Goal: Information Seeking & Learning: Learn about a topic

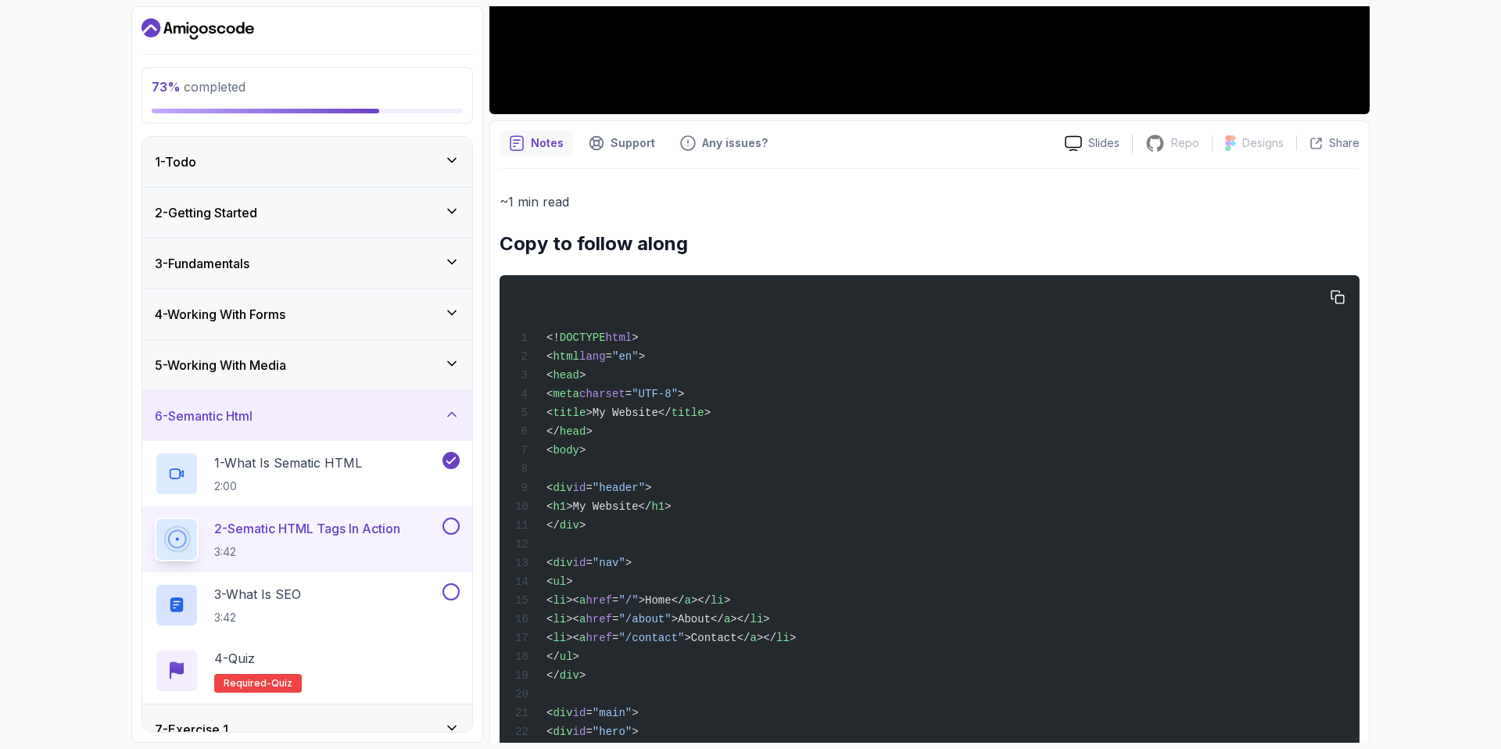
scroll to position [554, 0]
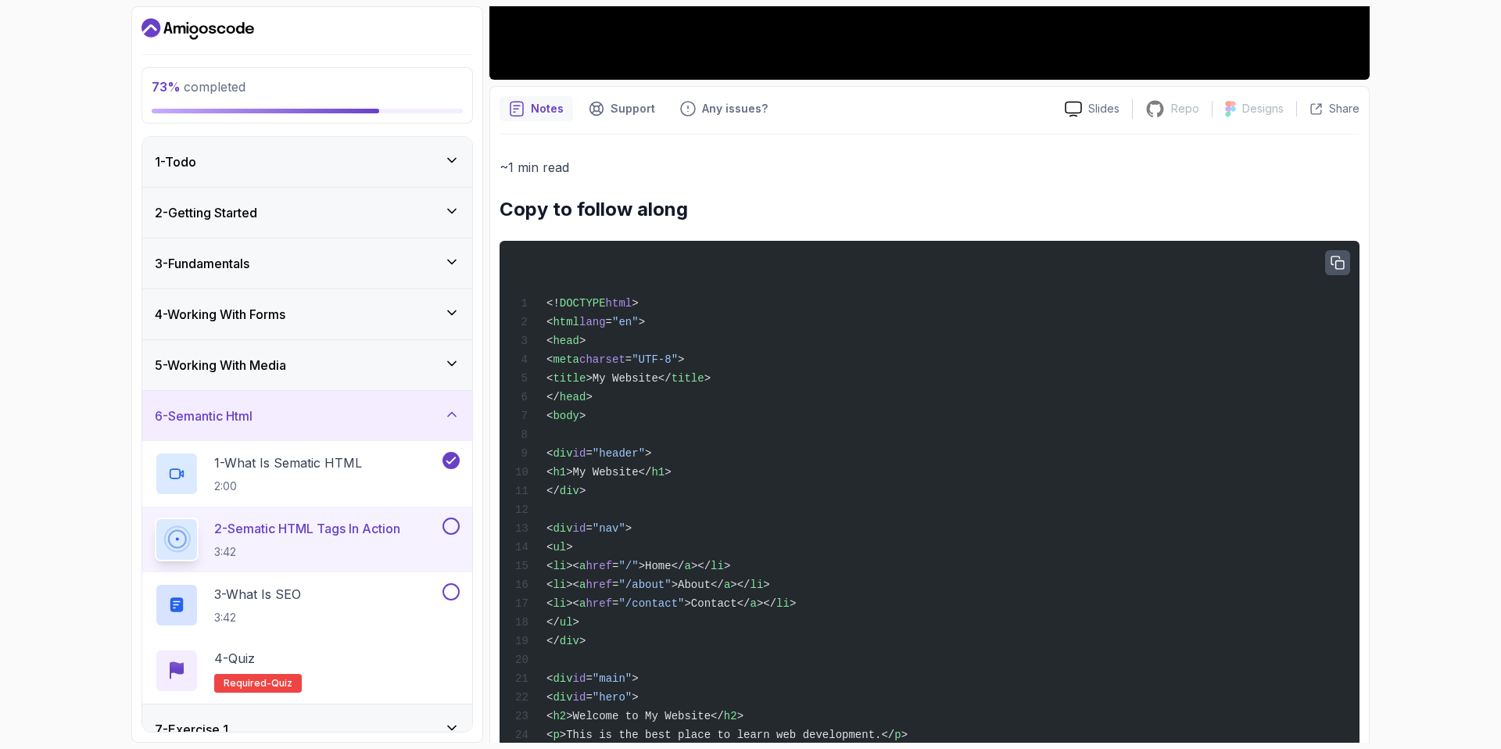
click at [1340, 263] on icon "button" at bounding box center [1337, 263] width 14 height 14
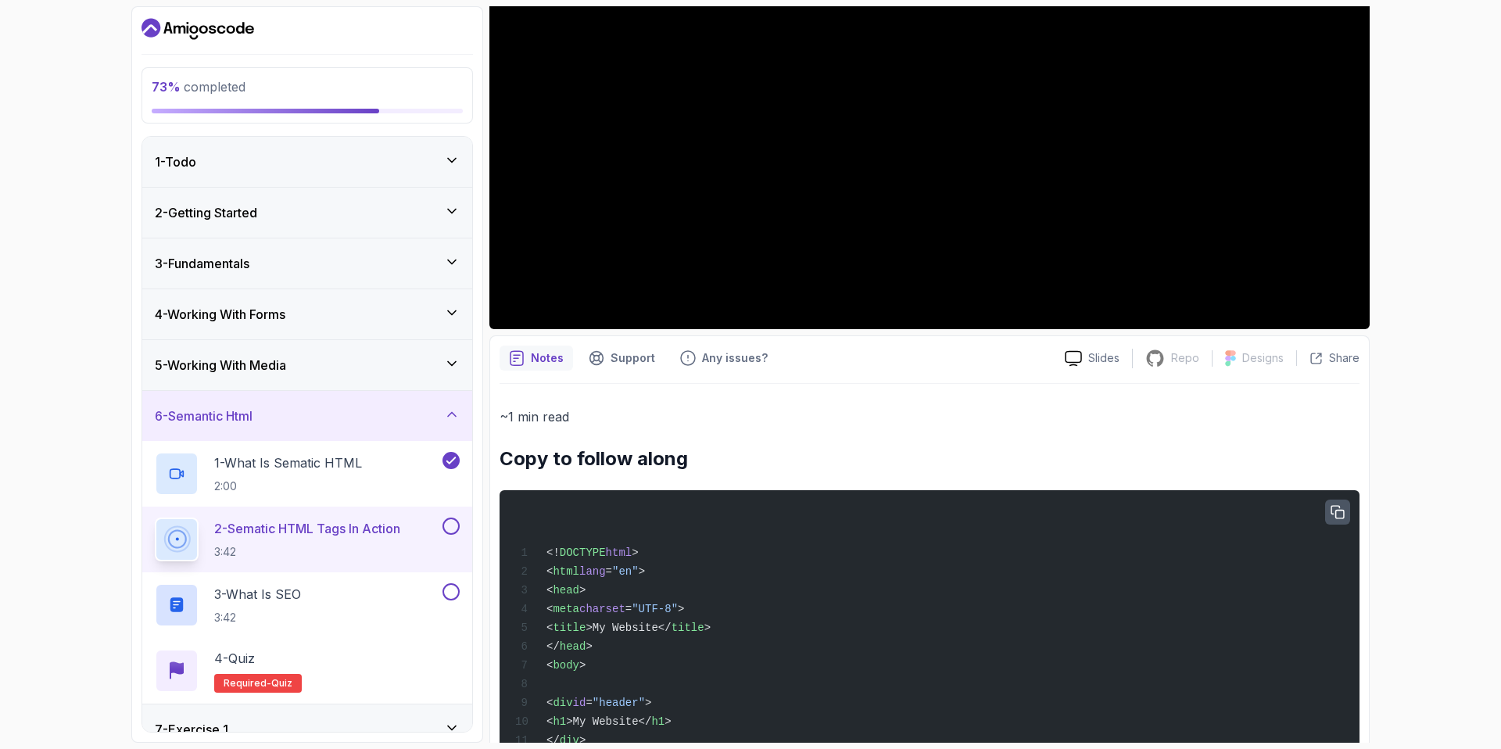
scroll to position [0, 0]
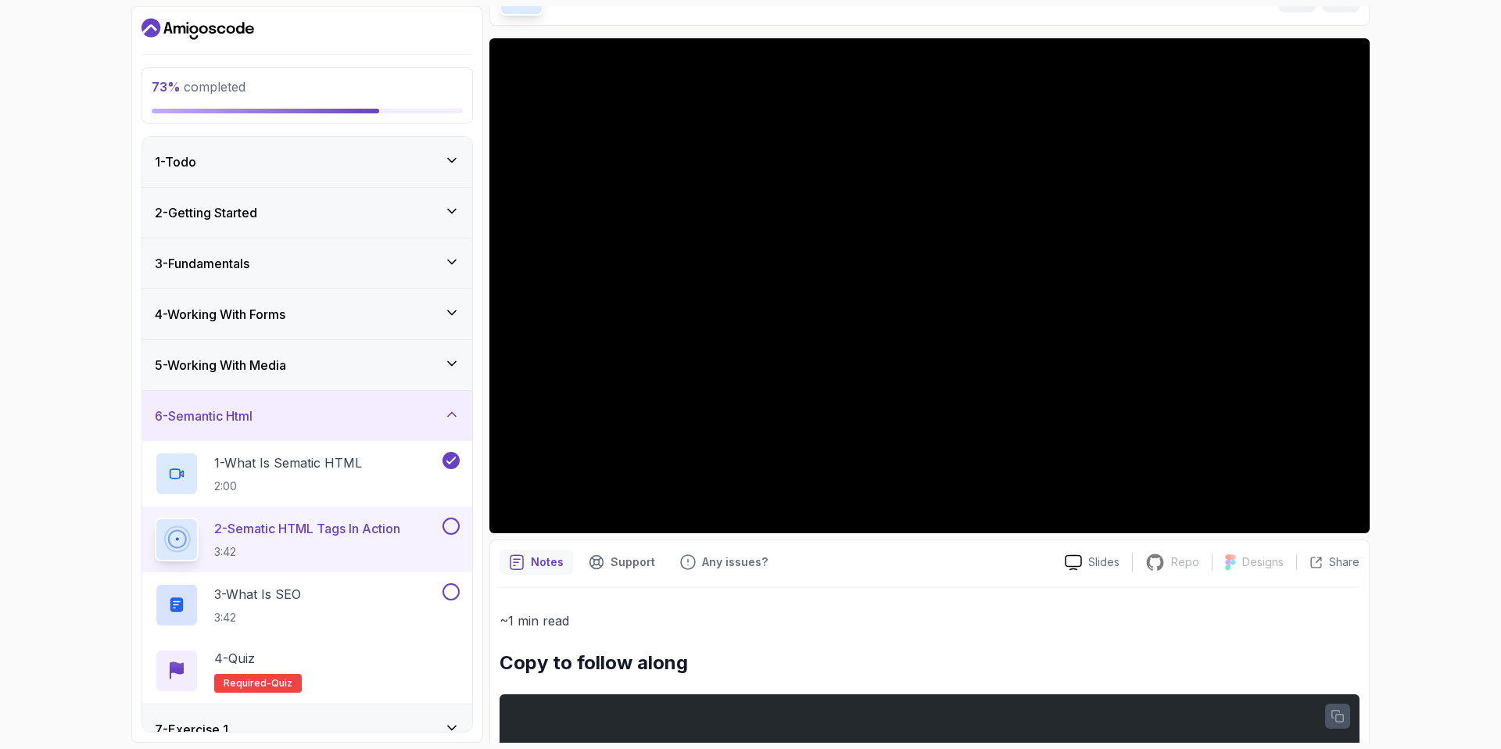
scroll to position [93, 0]
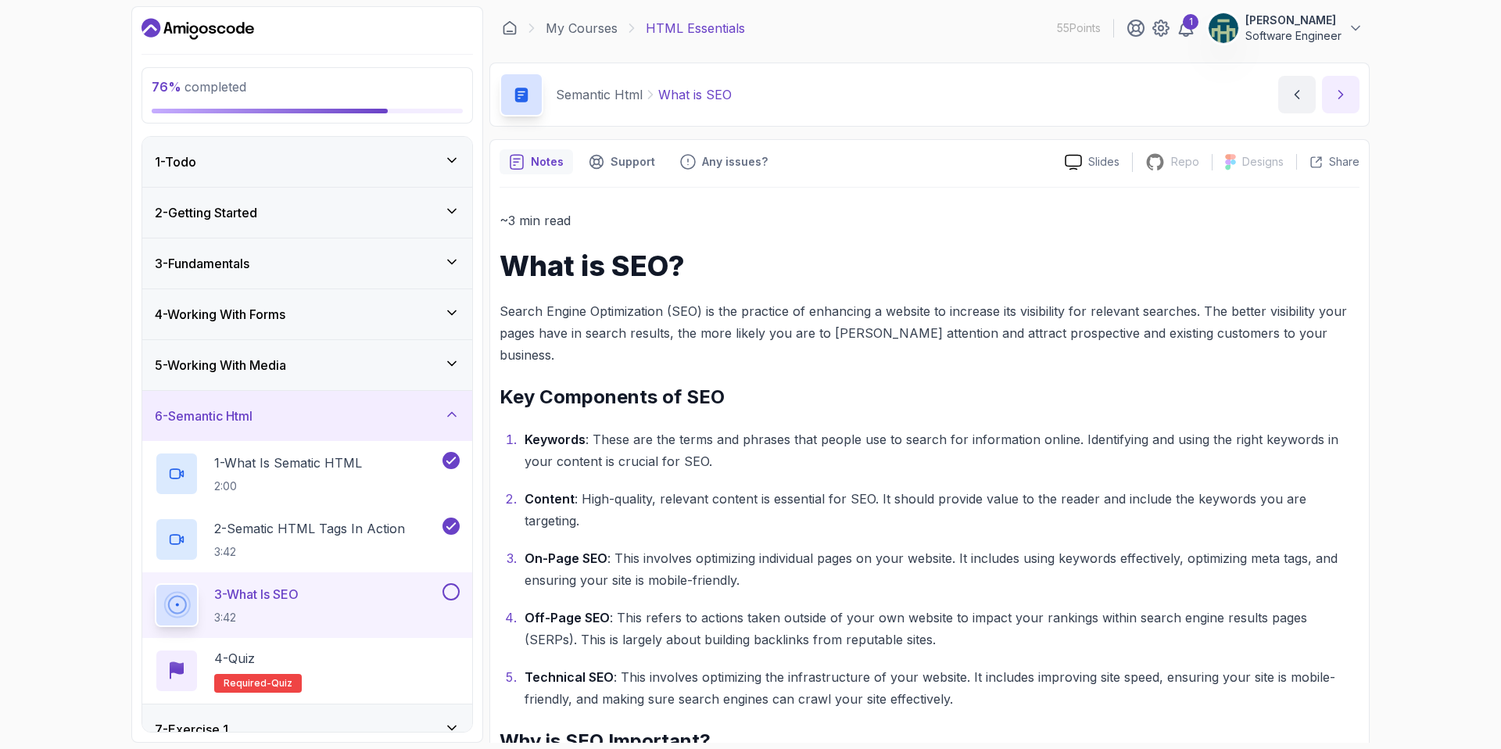
click at [1326, 91] on button "next content" at bounding box center [1341, 95] width 38 height 38
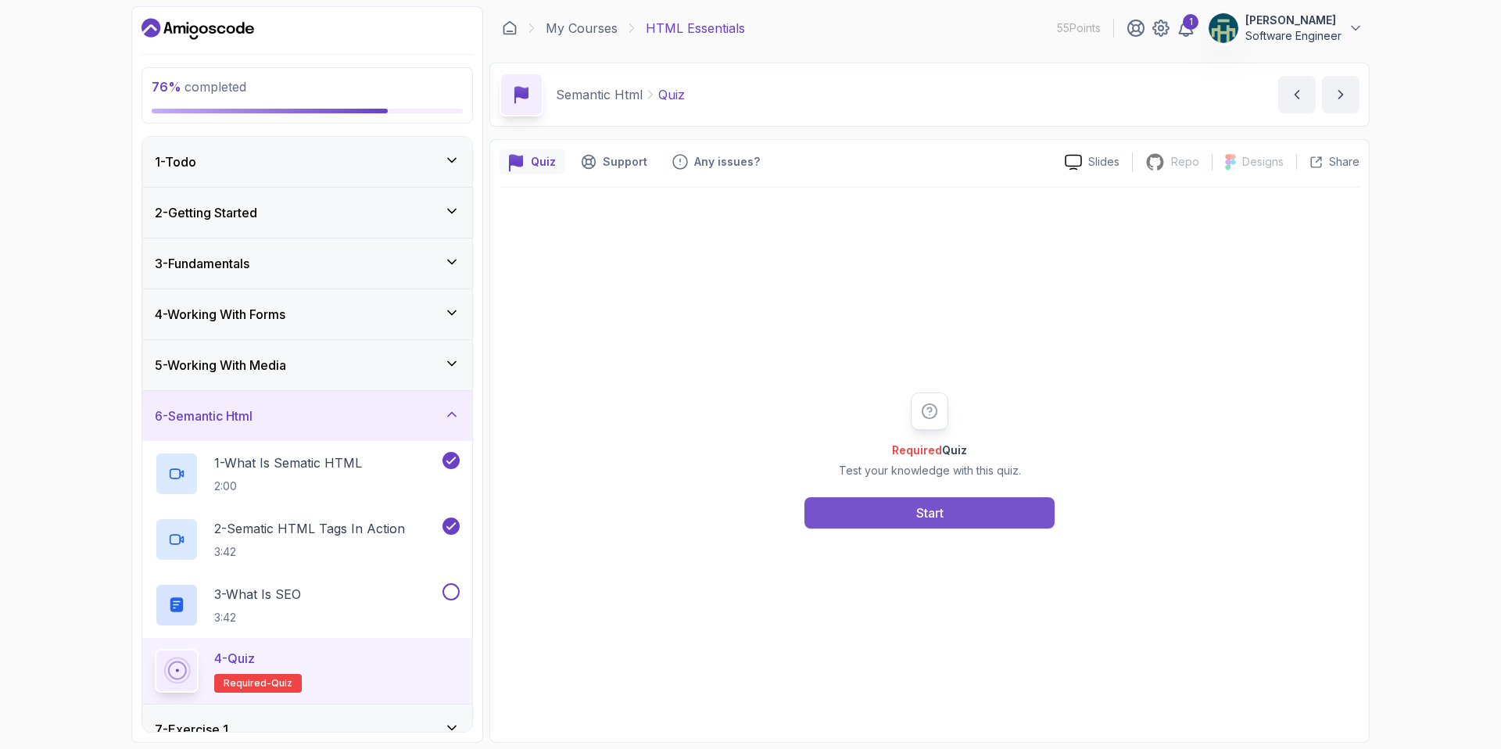
click at [959, 512] on button "Start" at bounding box center [929, 512] width 250 height 31
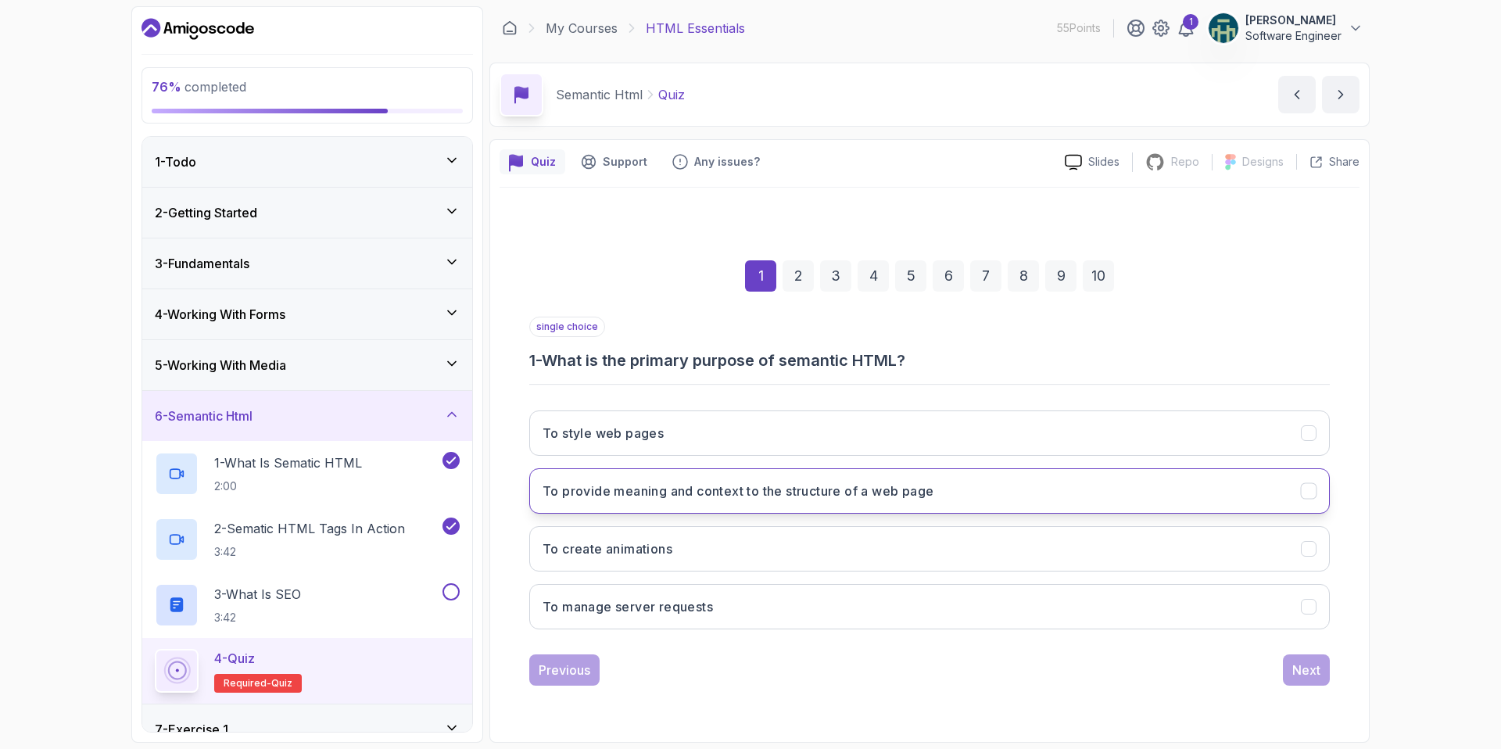
click at [1305, 494] on icon "To provide meaning and context to the structure of a web page" at bounding box center [1308, 490] width 15 height 15
click at [1317, 674] on div "Next" at bounding box center [1306, 669] width 28 height 19
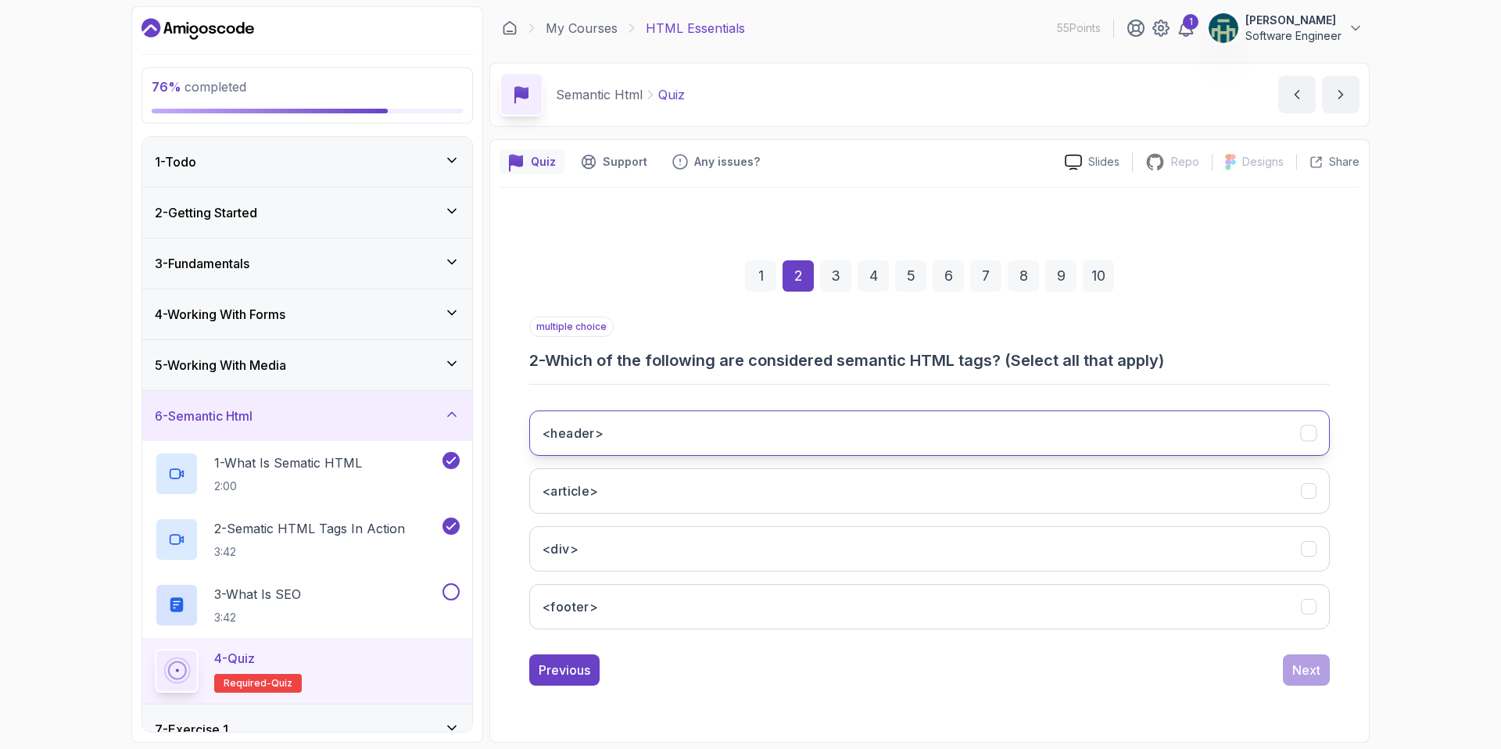
click at [1312, 438] on icon "<header>" at bounding box center [1308, 432] width 15 height 15
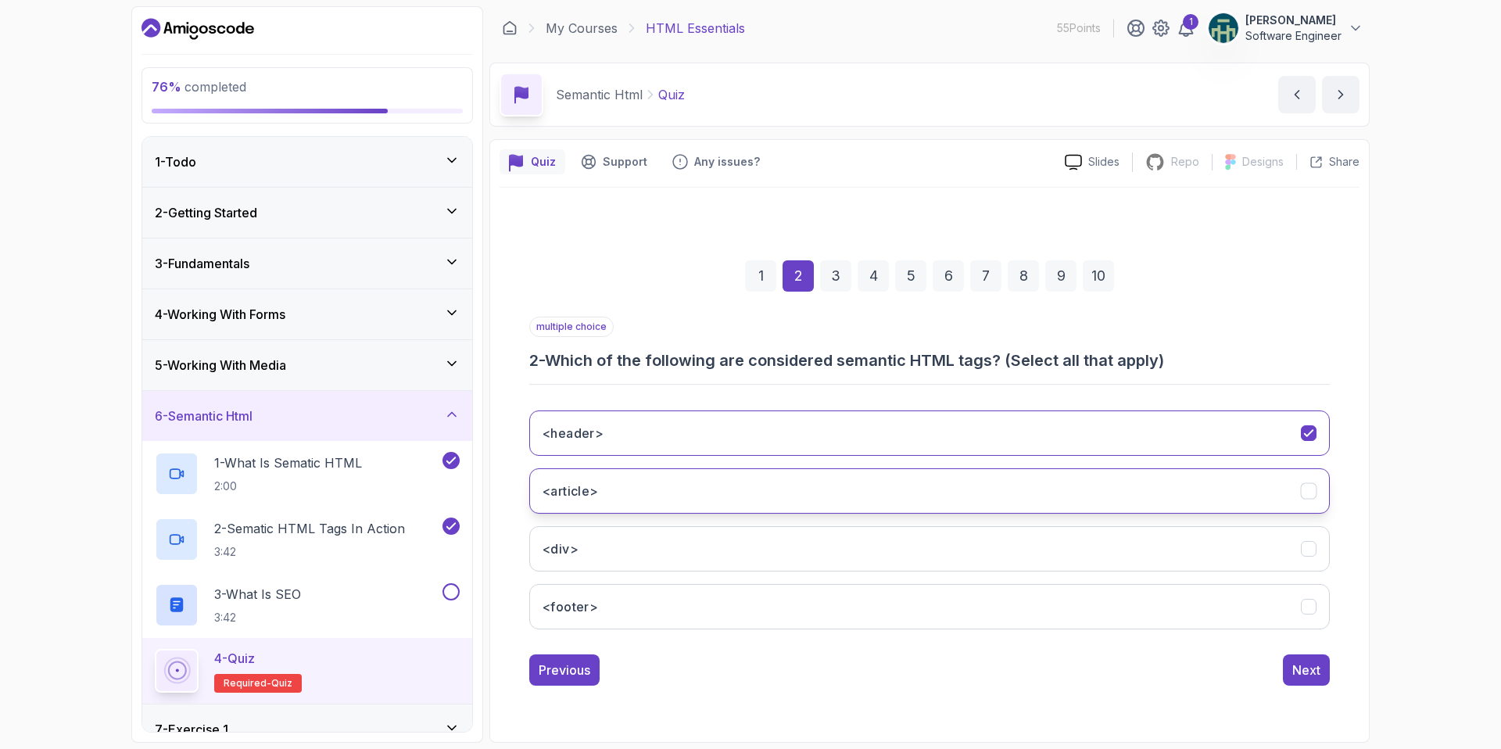
click at [1307, 488] on icon "<article>" at bounding box center [1308, 490] width 15 height 15
click at [1307, 541] on icon "<div>" at bounding box center [1308, 548] width 15 height 15
click at [1306, 603] on icon "<footer>" at bounding box center [1308, 606] width 15 height 15
click at [1298, 660] on div "Next" at bounding box center [1306, 669] width 28 height 19
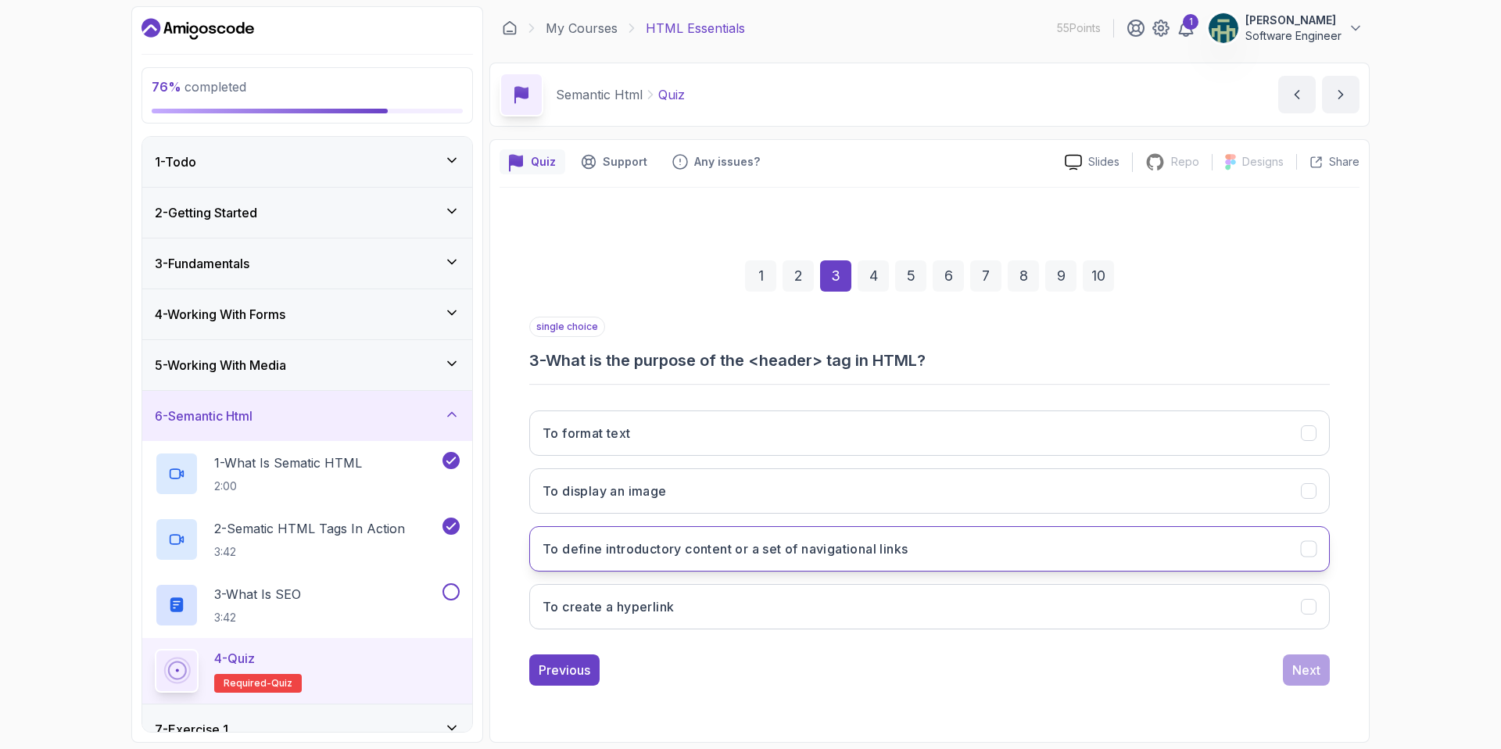
click at [1313, 552] on icon "To define introductory content or a set of navigational links" at bounding box center [1308, 548] width 15 height 15
click at [1320, 677] on button "Next" at bounding box center [1305, 669] width 47 height 31
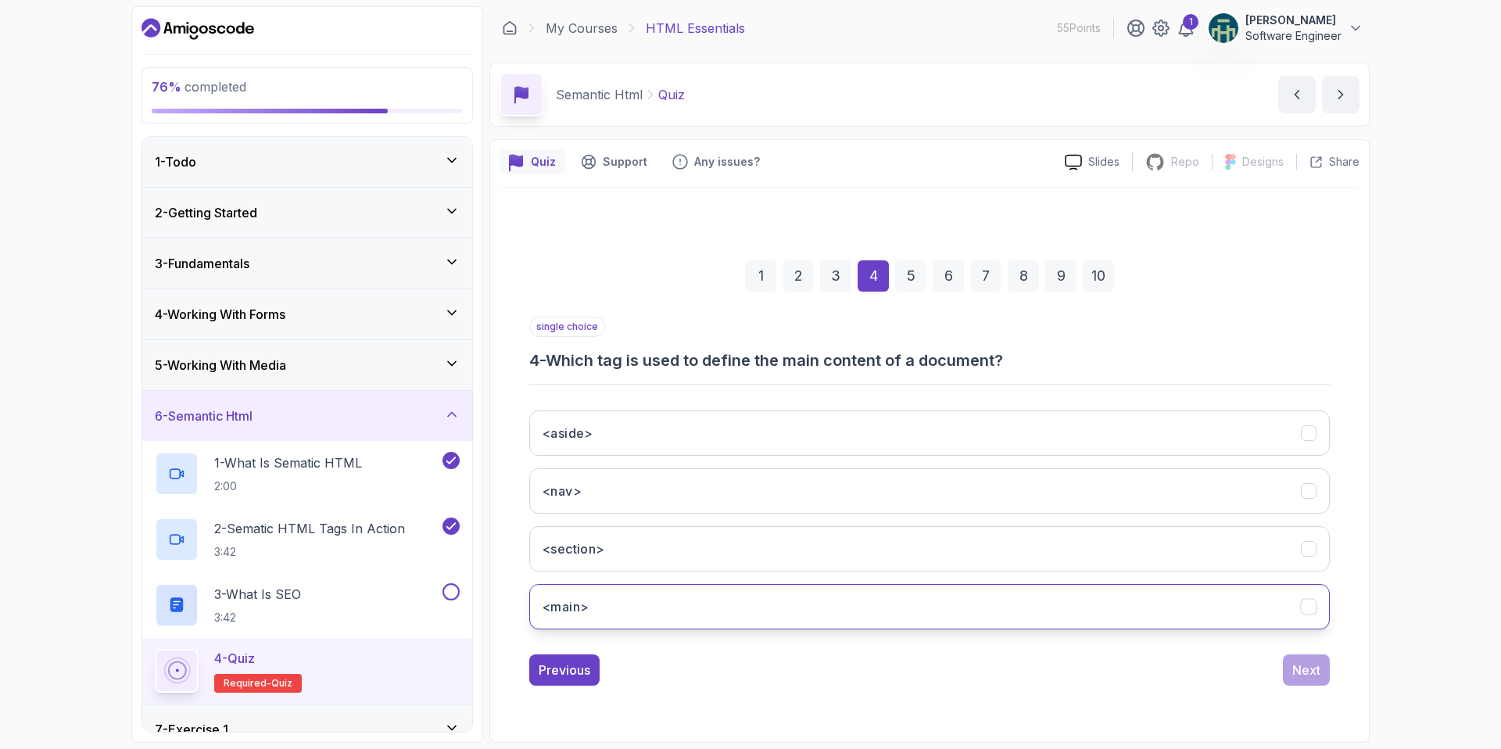
click at [1313, 608] on icon "<main>" at bounding box center [1308, 606] width 15 height 15
click at [1311, 670] on div "Next" at bounding box center [1306, 669] width 28 height 19
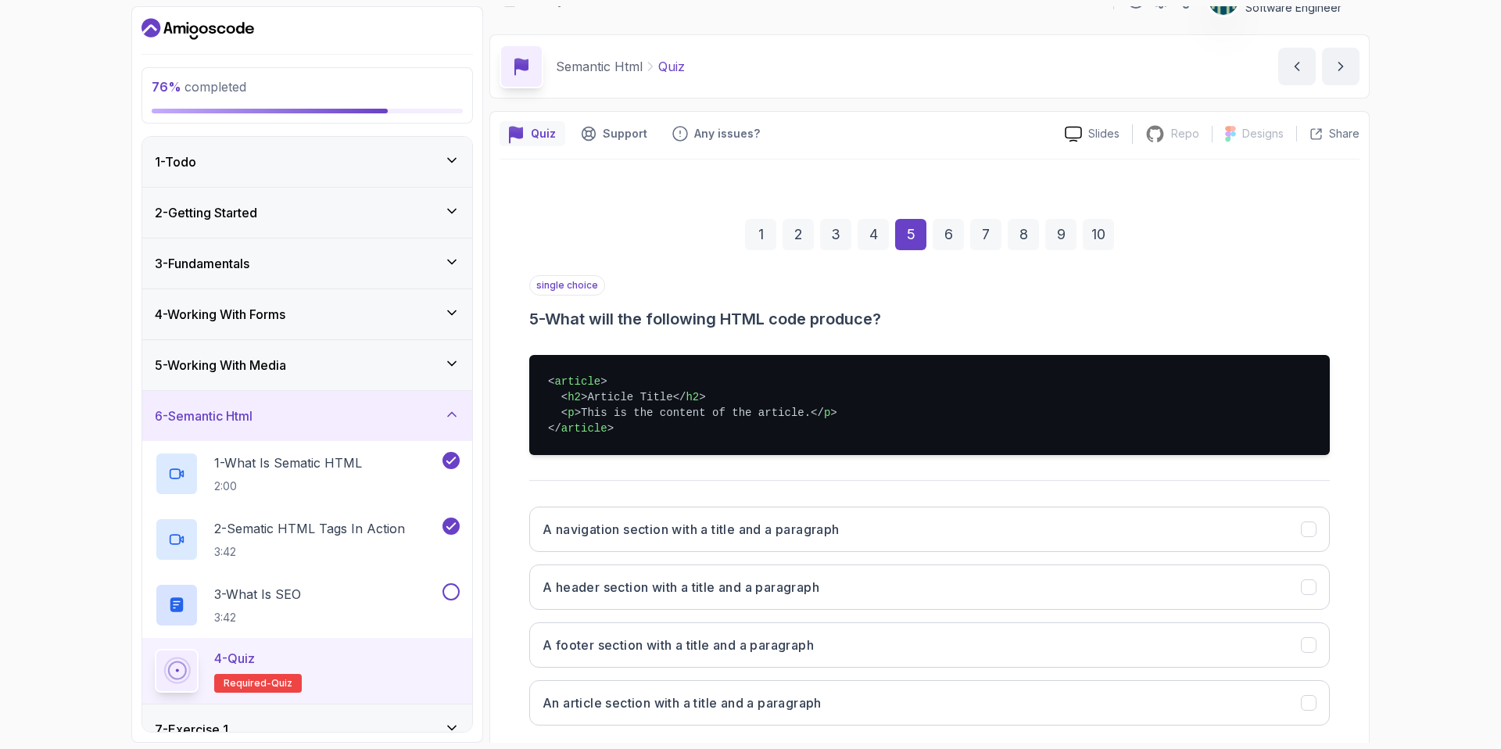
scroll to position [112, 0]
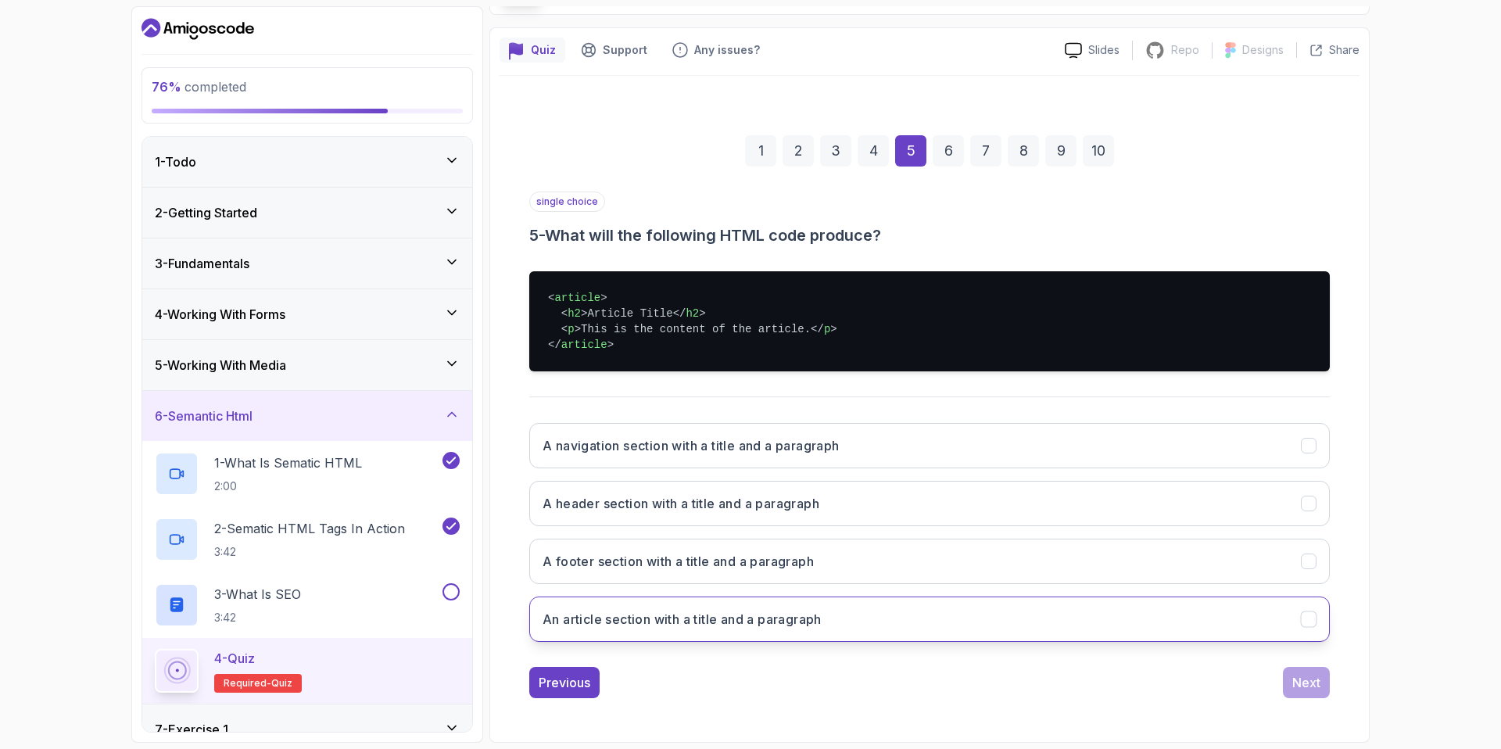
click at [1302, 624] on icon "An article section with a title and a paragraph" at bounding box center [1308, 619] width 15 height 15
click at [1302, 681] on div "Next" at bounding box center [1306, 682] width 28 height 19
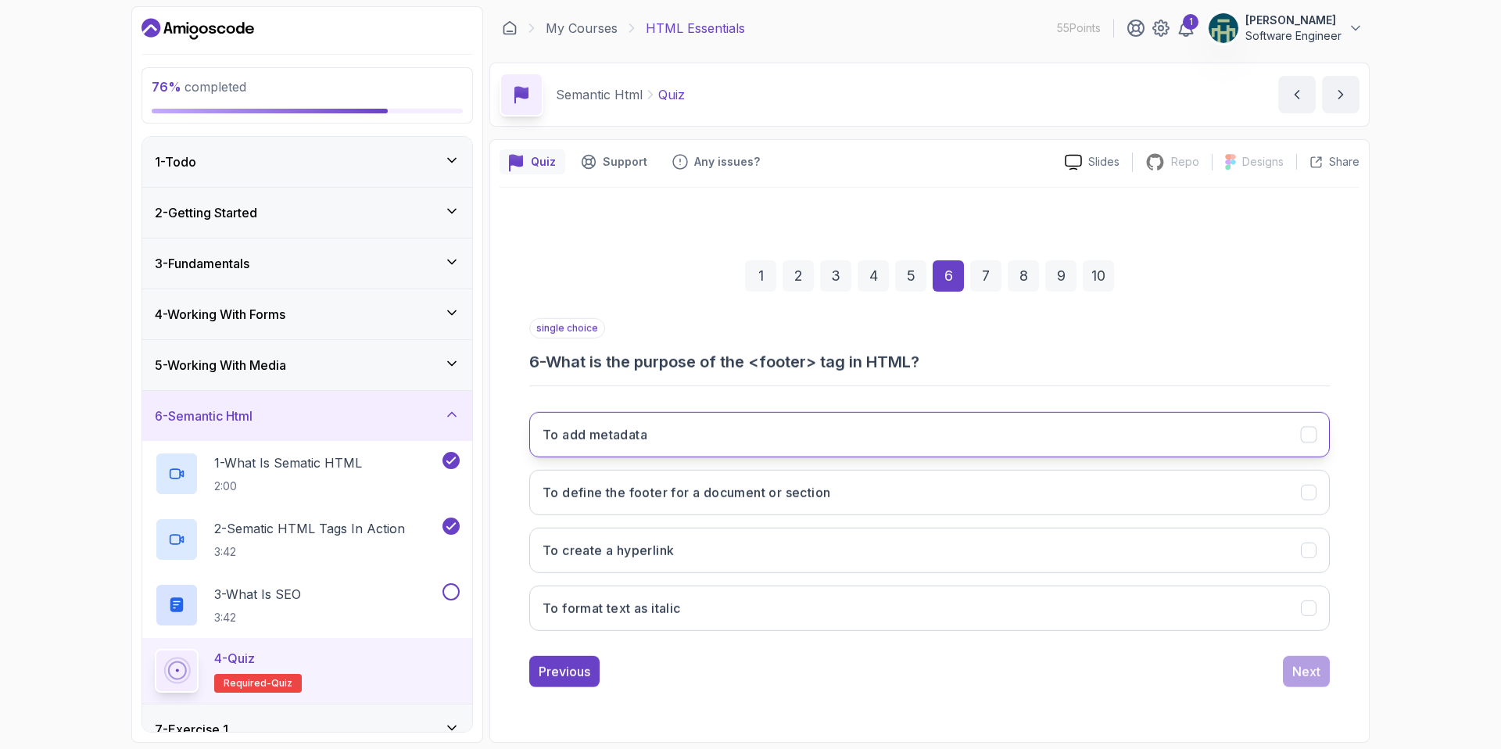
scroll to position [0, 0]
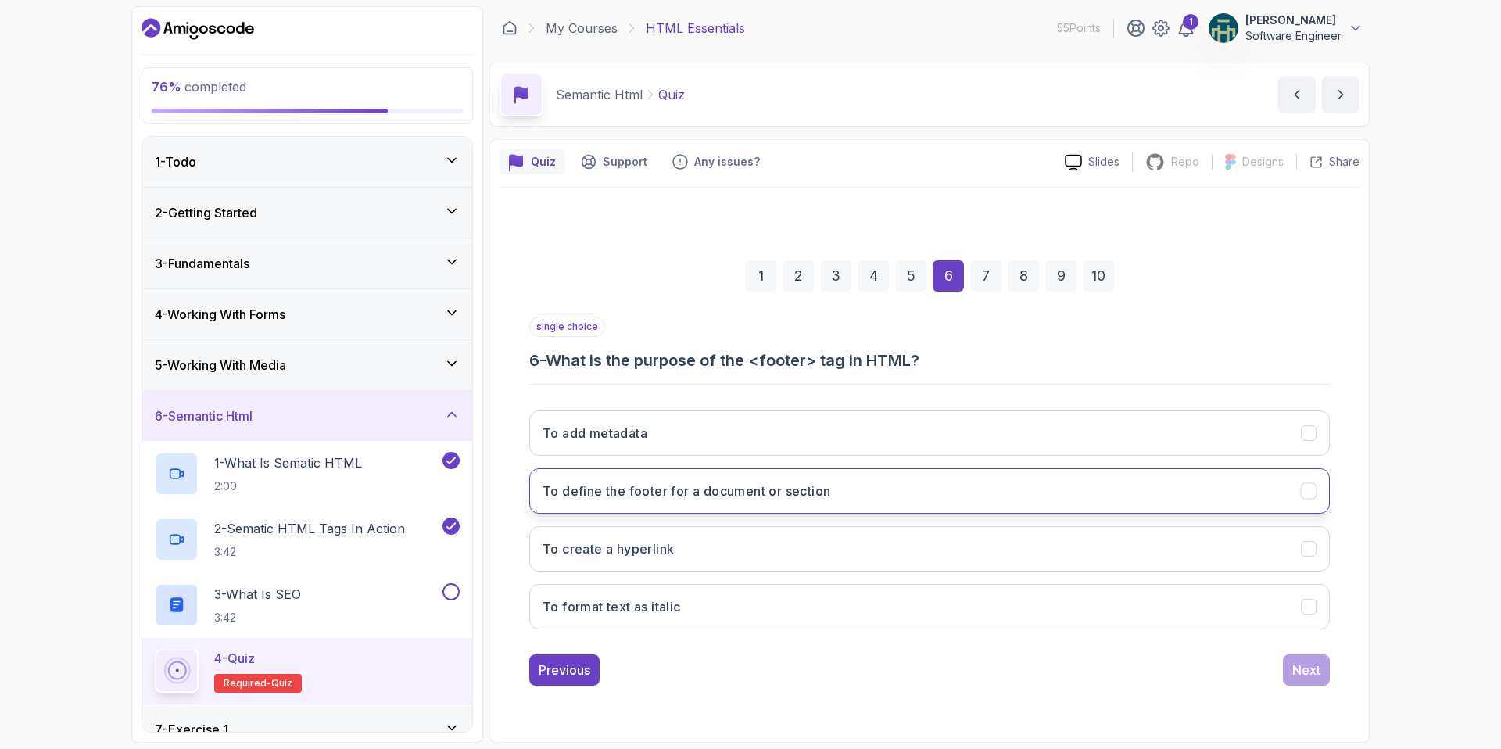
click at [1313, 490] on icon "To define the footer for a document or section" at bounding box center [1308, 490] width 15 height 15
click at [1305, 671] on div "Next" at bounding box center [1306, 669] width 28 height 19
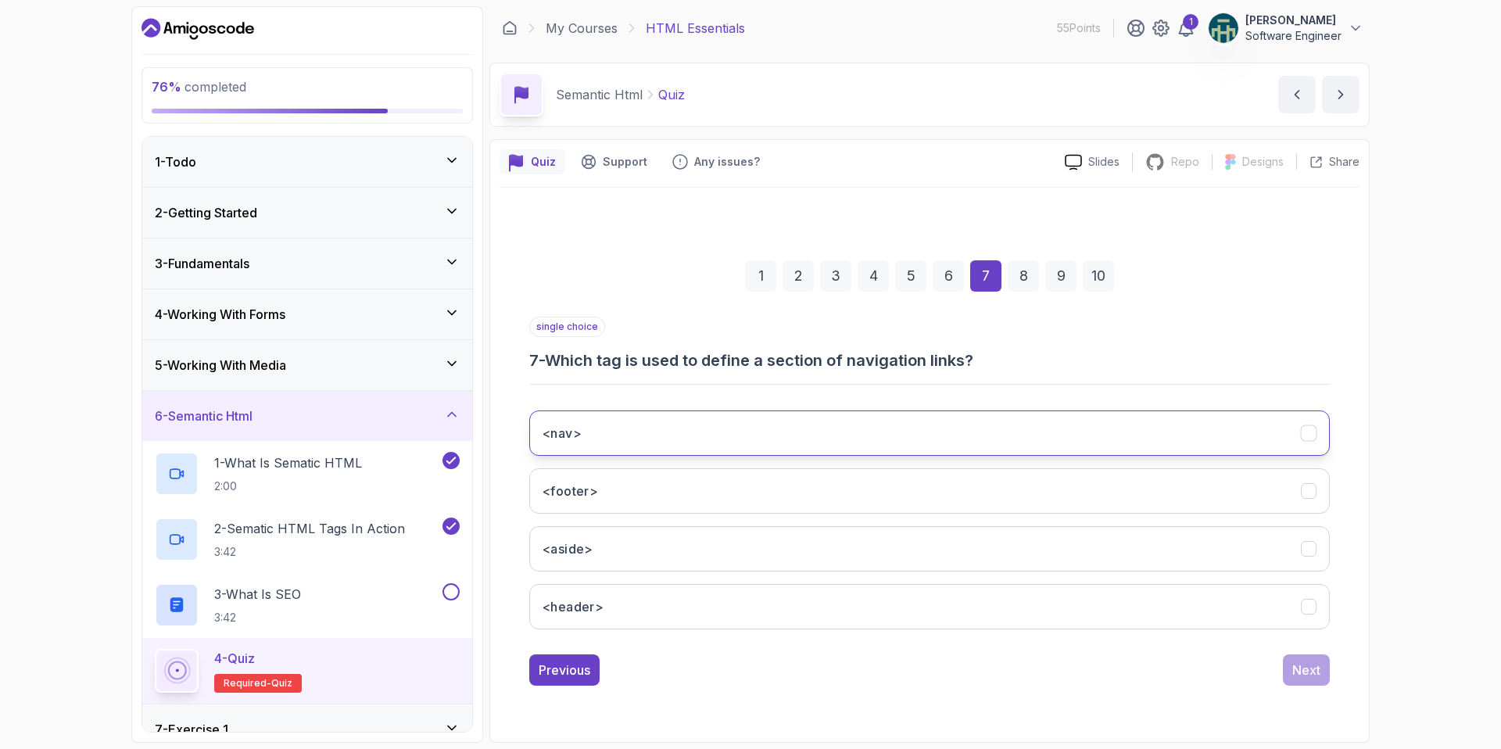
click at [1311, 444] on button "<nav>" at bounding box center [929, 432] width 800 height 45
click at [1315, 668] on div "Next" at bounding box center [1306, 669] width 28 height 19
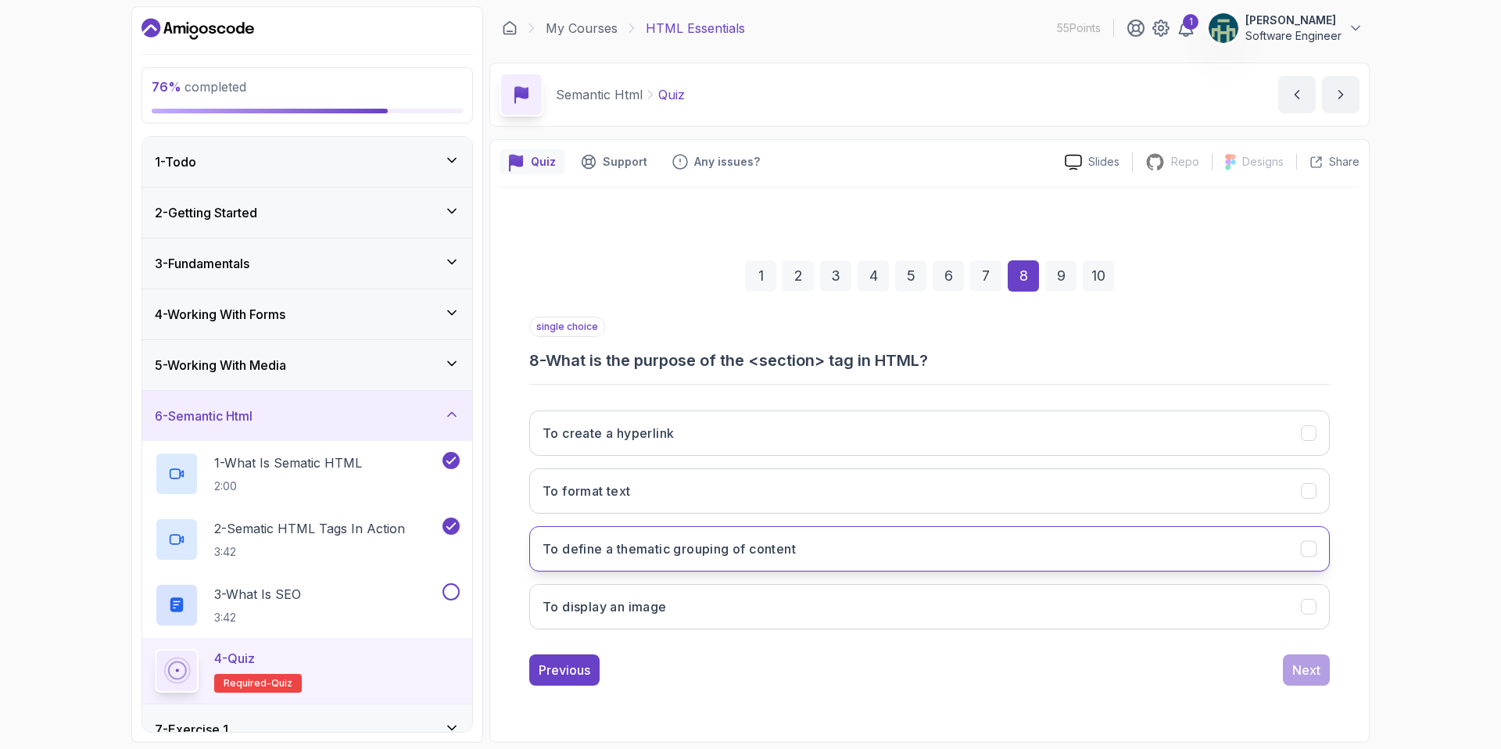
click at [1318, 552] on button "To define a thematic grouping of content" at bounding box center [929, 548] width 800 height 45
click at [1293, 673] on div "Next" at bounding box center [1306, 669] width 28 height 19
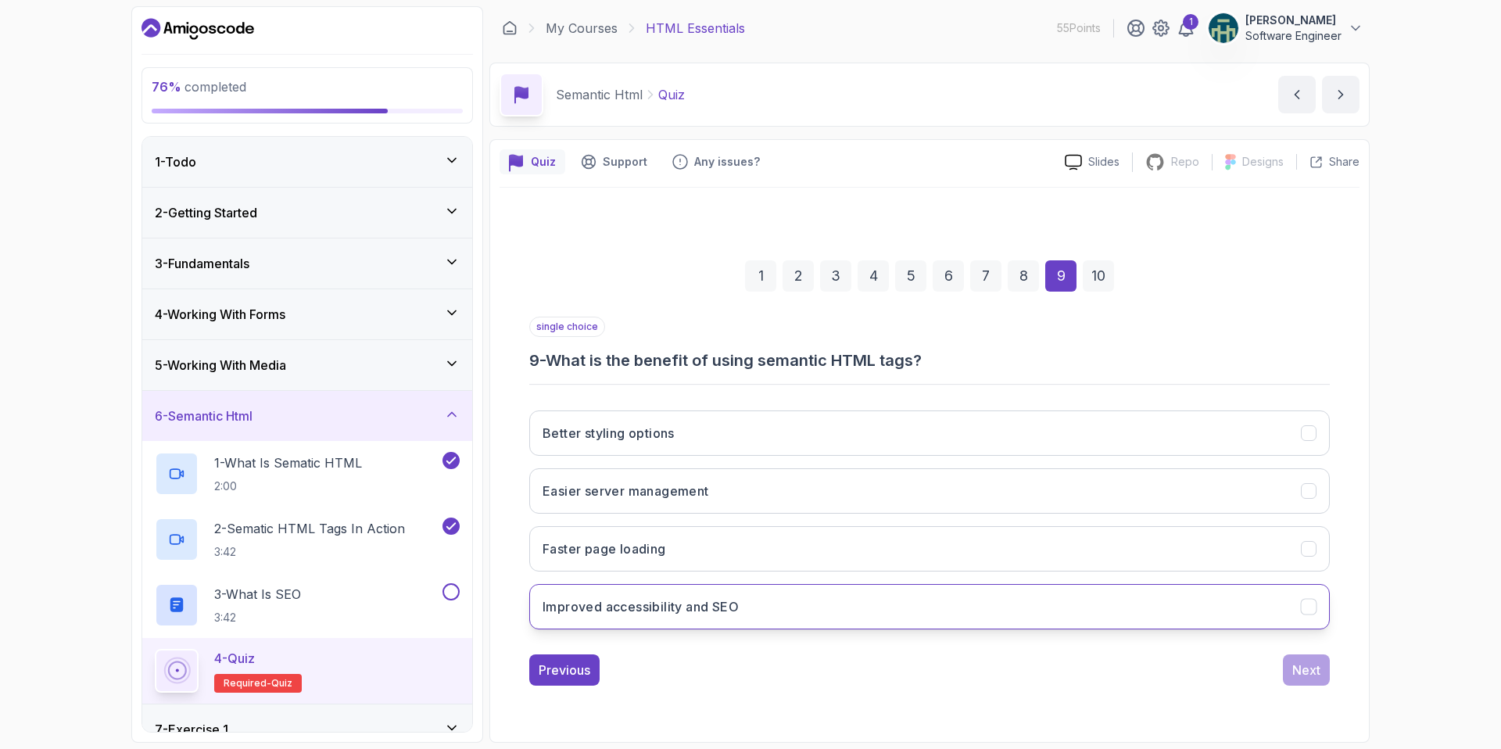
click at [1311, 606] on icon "Improved accessibility and SEO" at bounding box center [1308, 606] width 15 height 15
click at [1310, 678] on div "Next" at bounding box center [1306, 669] width 28 height 19
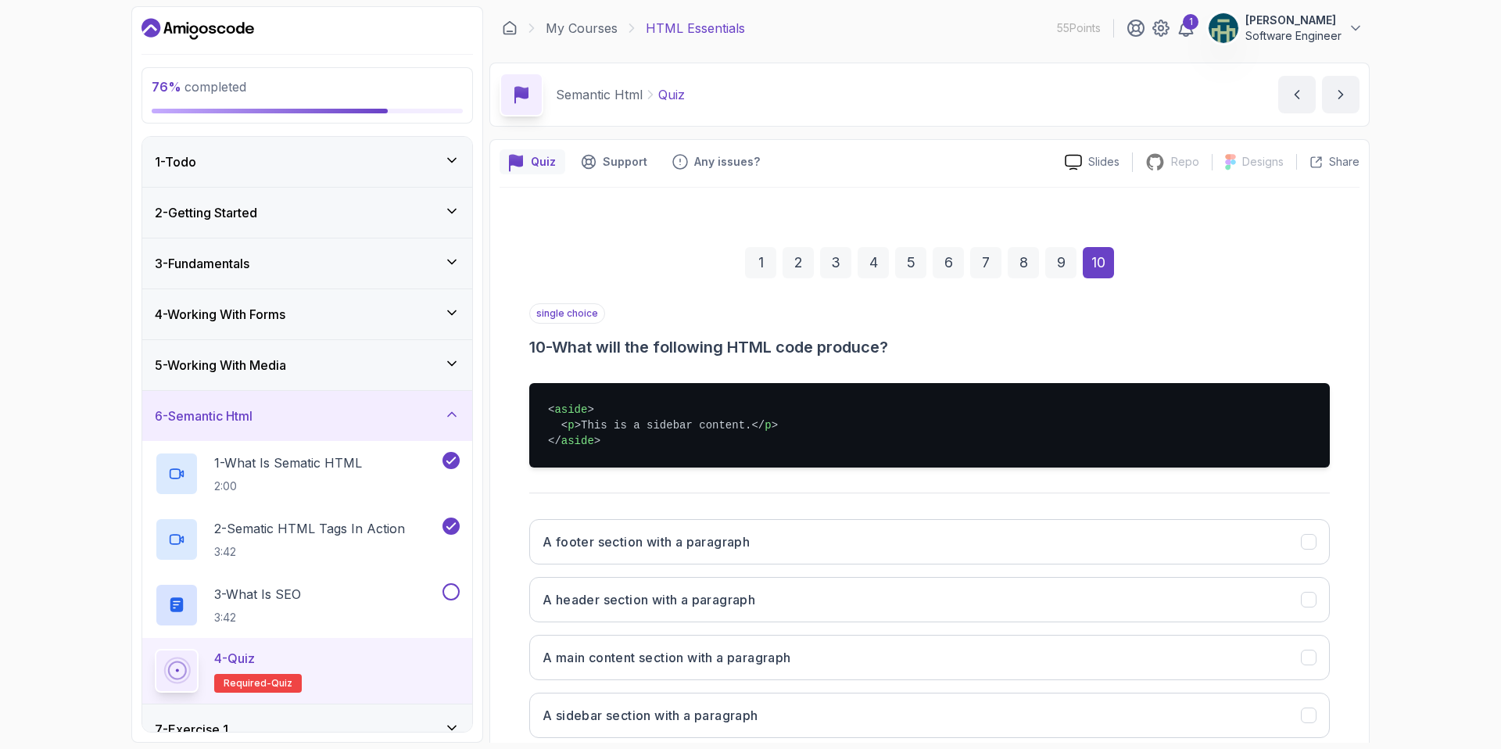
scroll to position [30, 0]
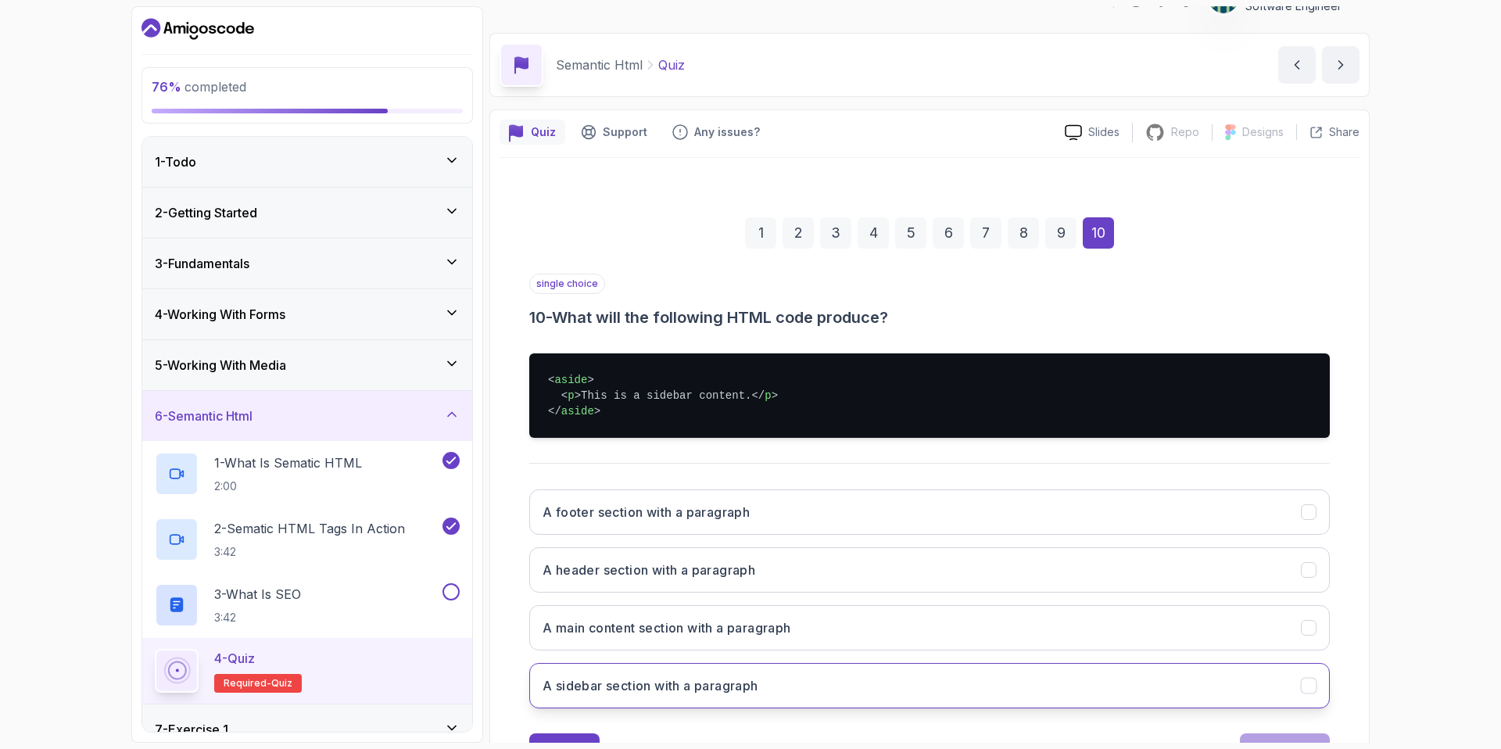
click at [1307, 685] on icon "A sidebar section with a paragraph" at bounding box center [1308, 685] width 15 height 15
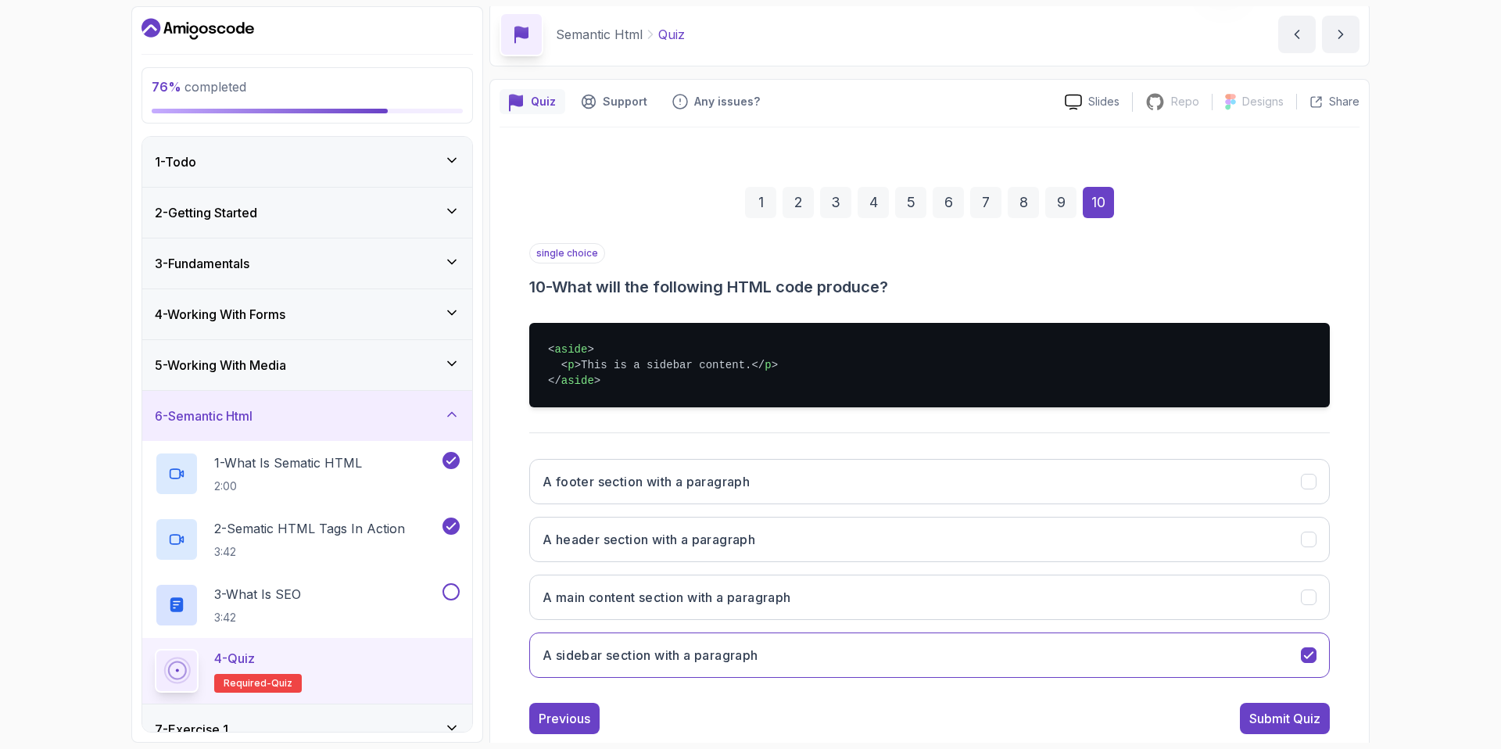
scroll to position [96, 0]
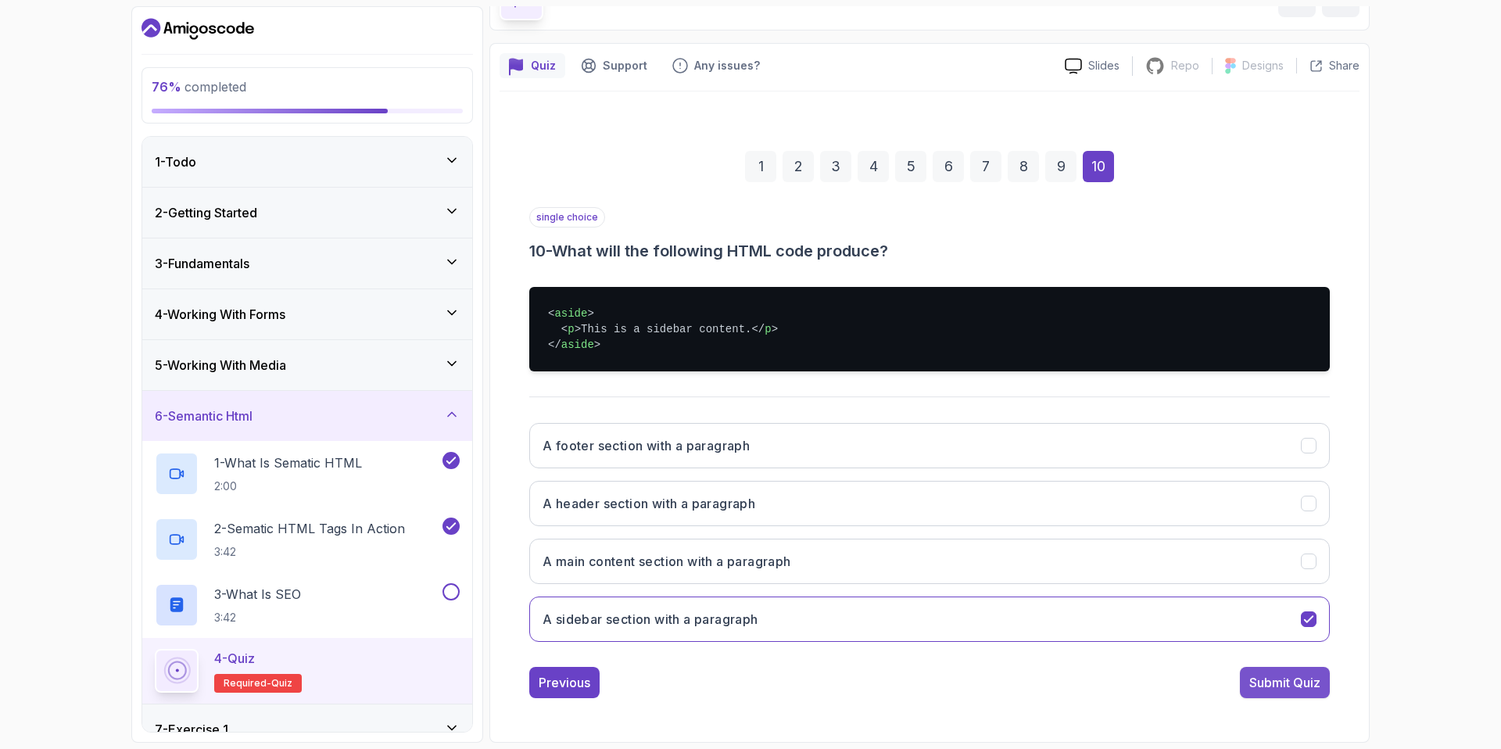
click at [1283, 677] on div "Submit Quiz" at bounding box center [1284, 682] width 71 height 19
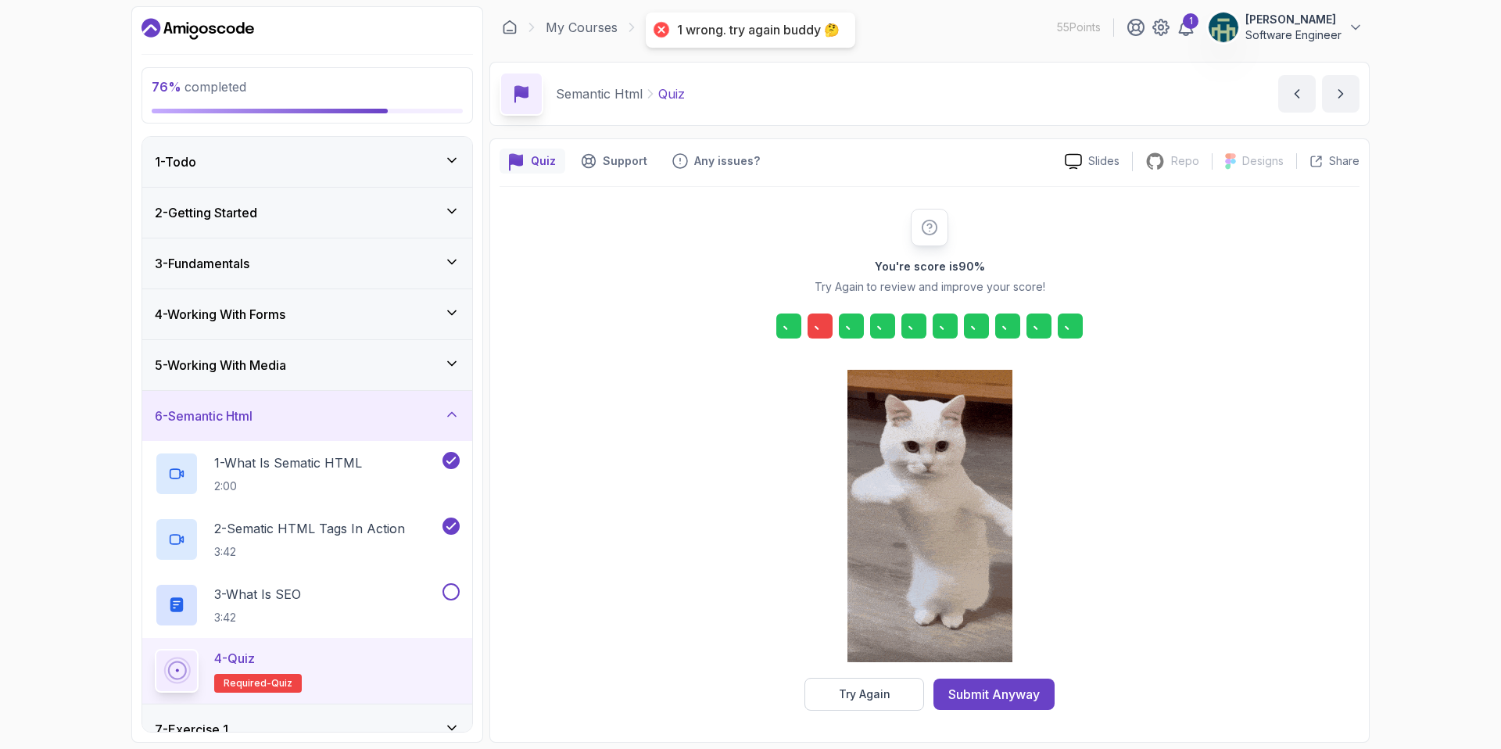
scroll to position [1, 0]
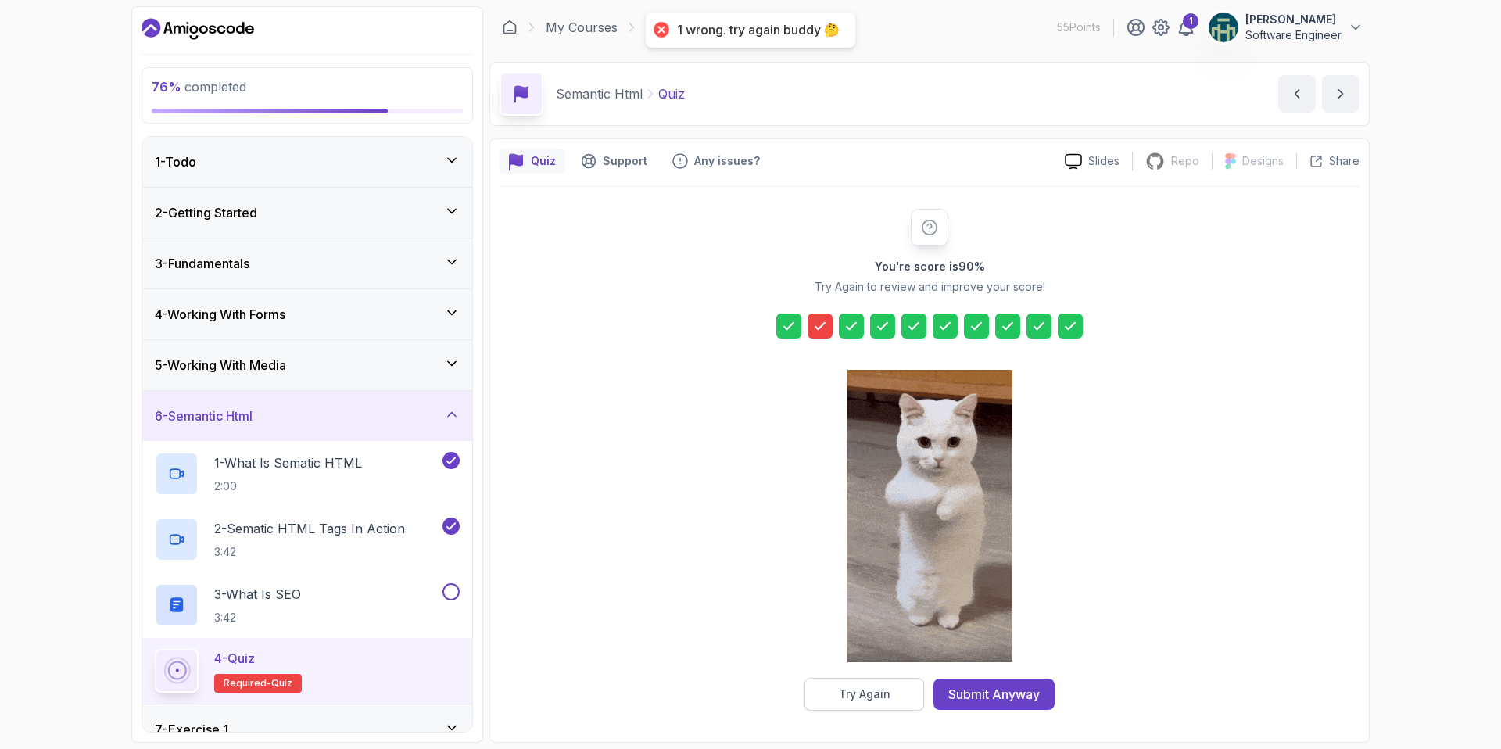
click at [873, 687] on div "Try Again" at bounding box center [865, 694] width 52 height 16
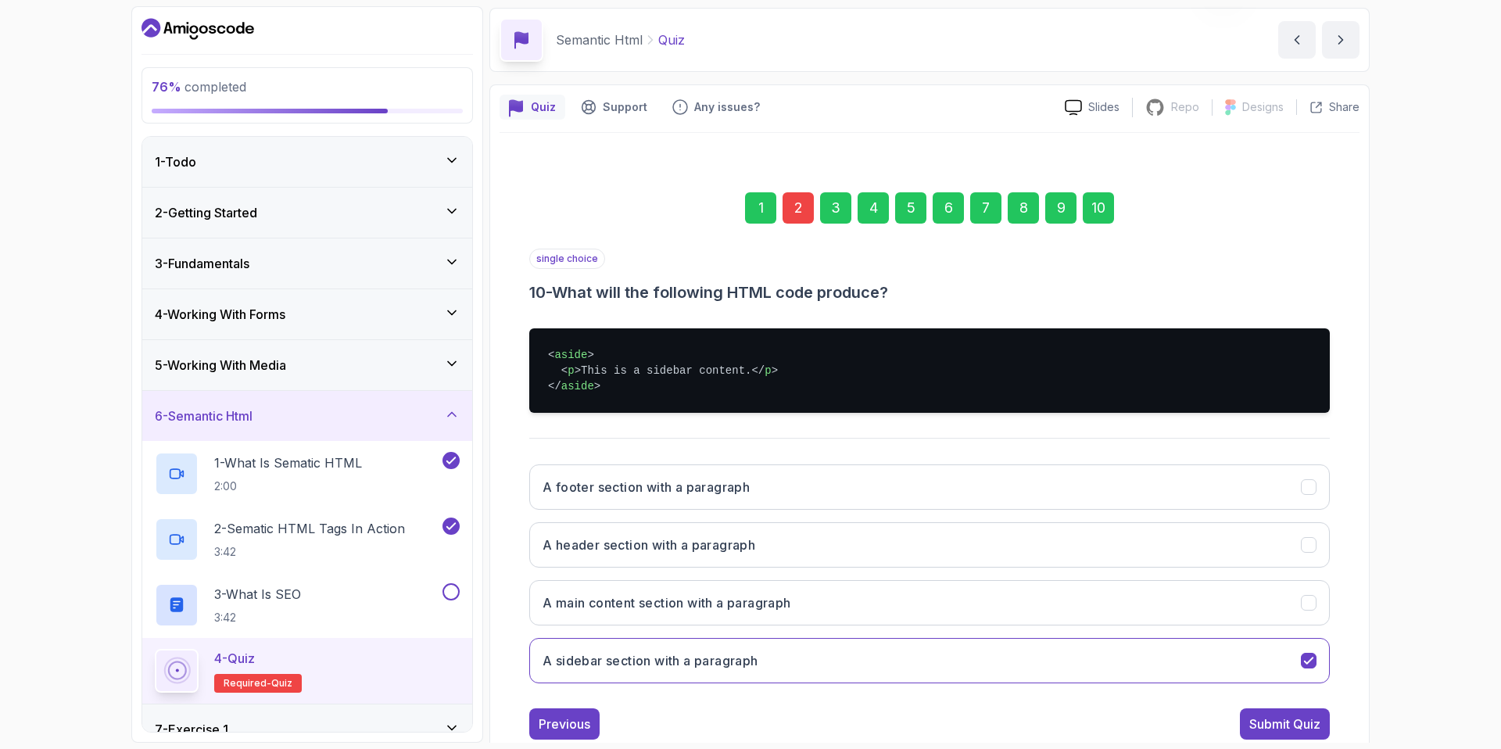
scroll to position [96, 0]
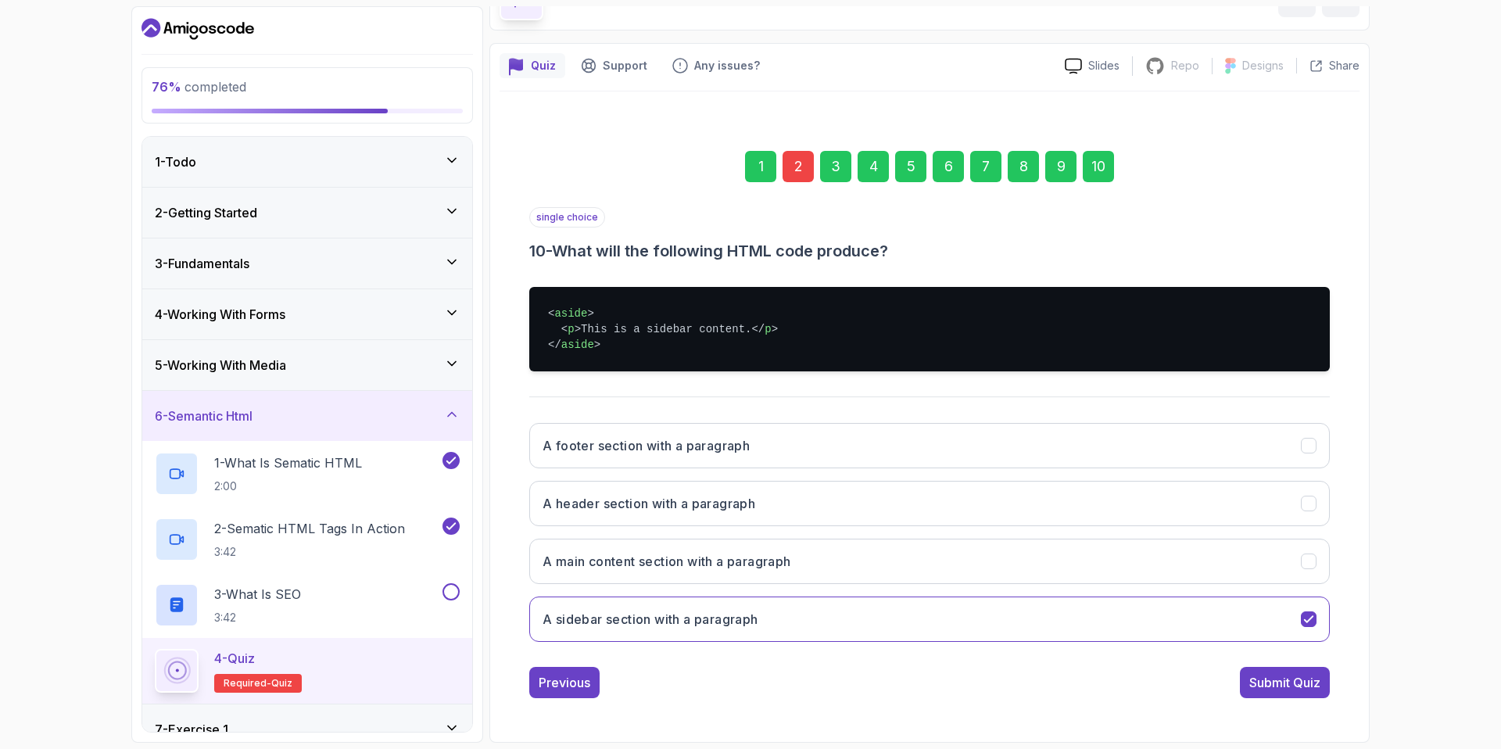
click at [796, 172] on div "2" at bounding box center [797, 166] width 31 height 31
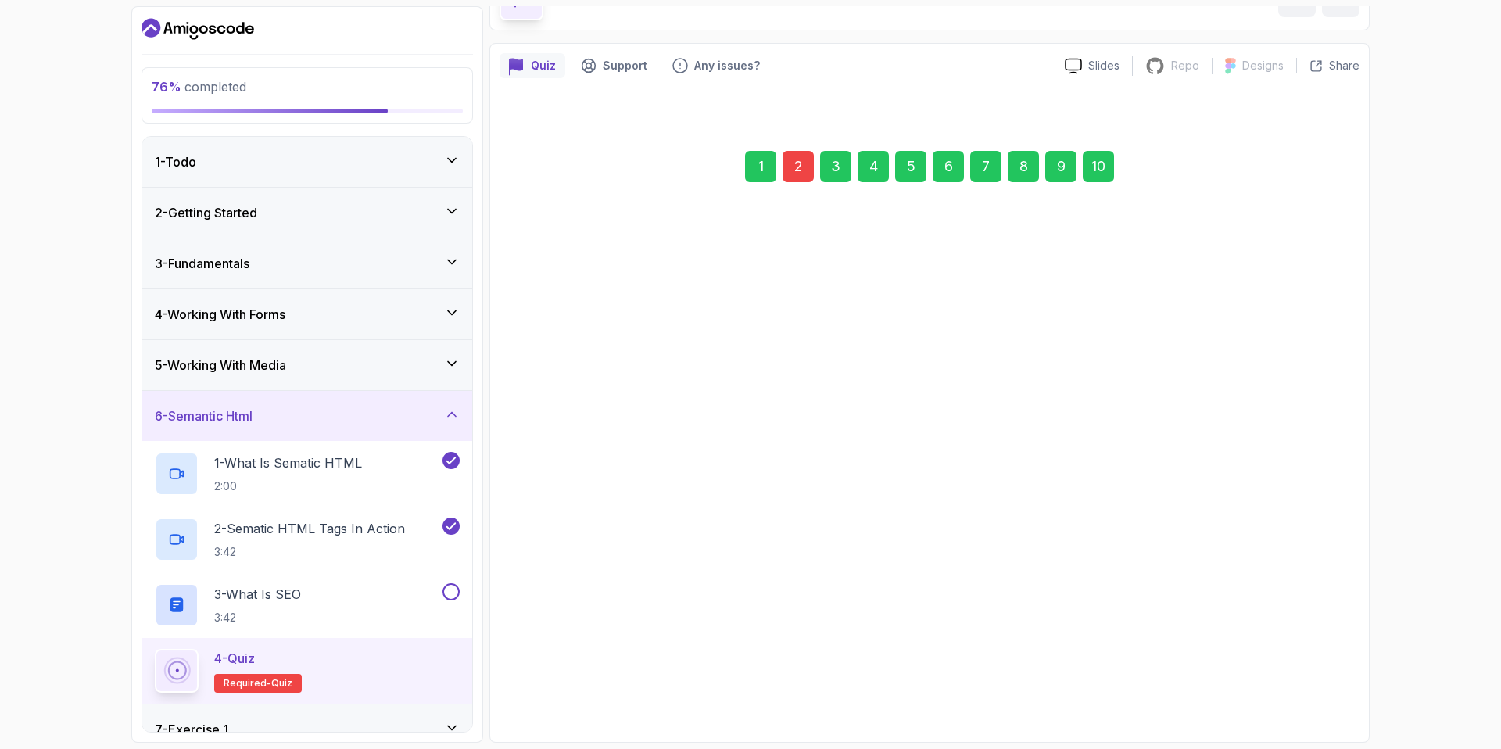
scroll to position [0, 0]
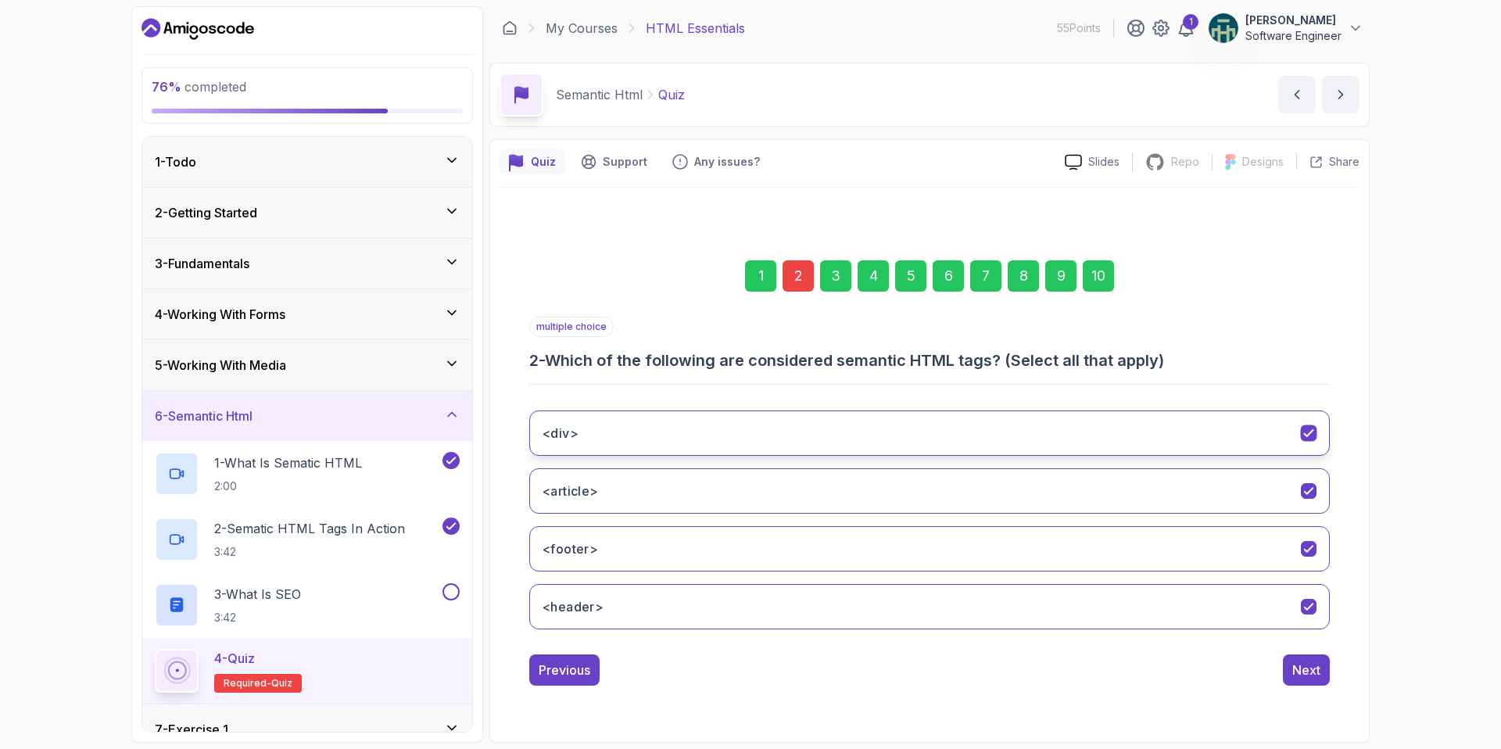
click at [1303, 432] on icon "<div>" at bounding box center [1308, 432] width 15 height 15
click at [1100, 269] on div "10" at bounding box center [1097, 275] width 31 height 31
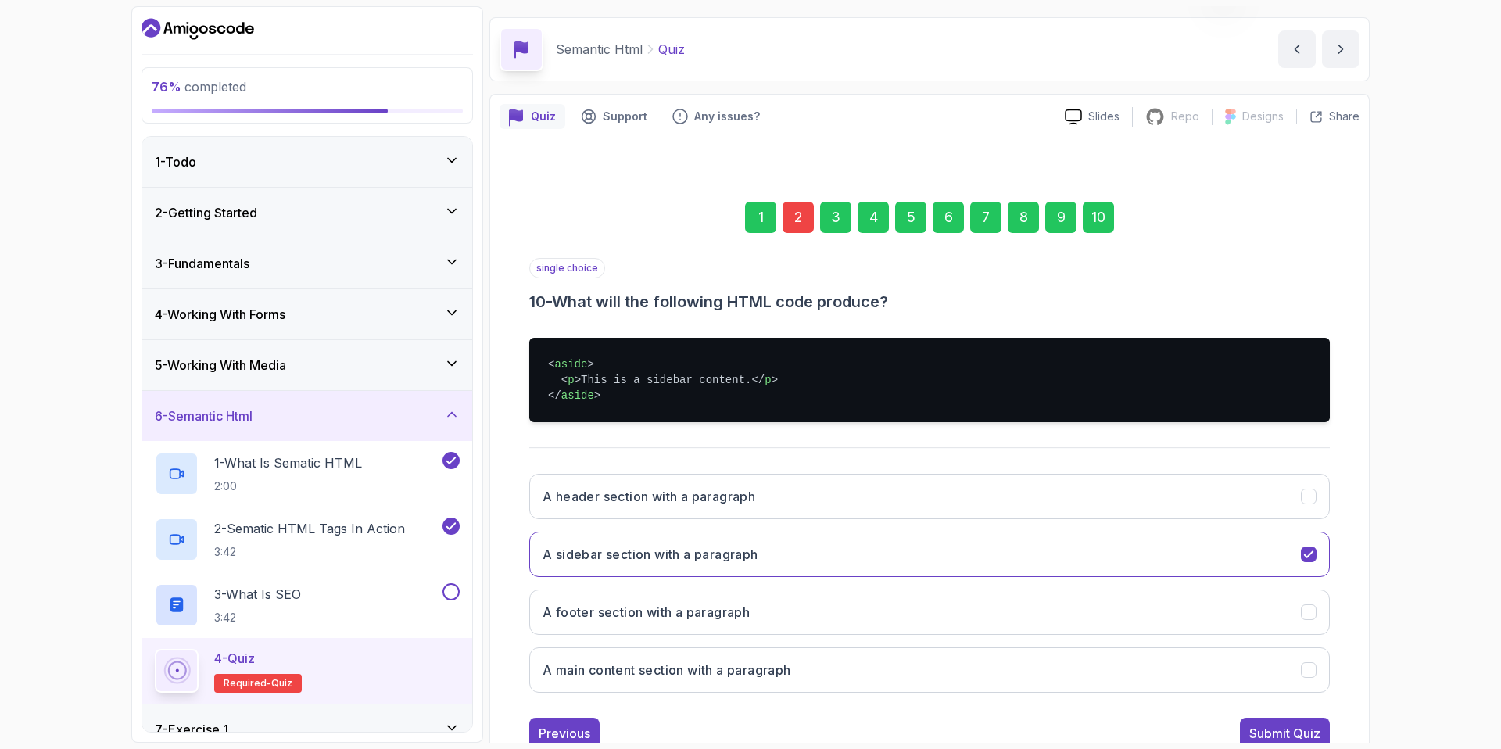
scroll to position [96, 0]
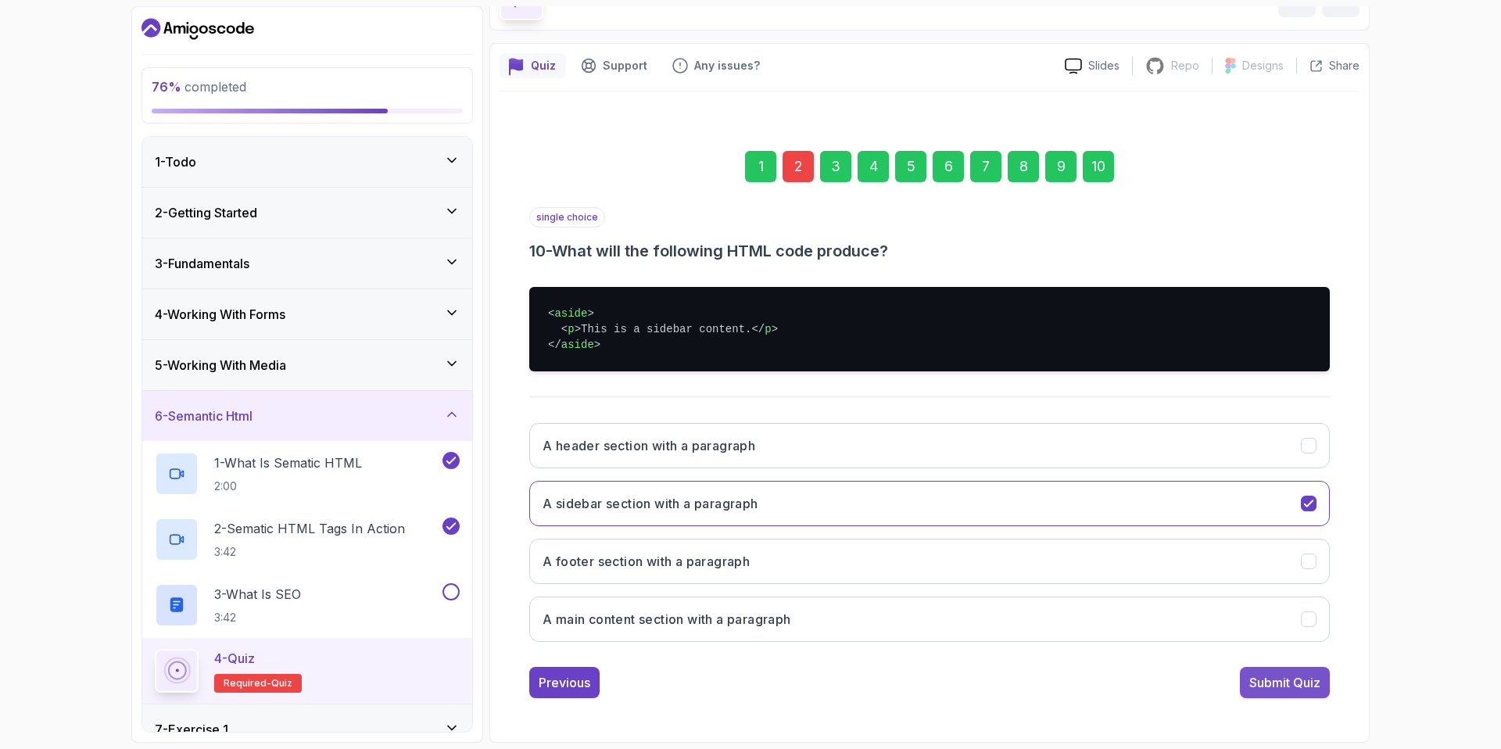
click at [1295, 675] on div "Submit Quiz" at bounding box center [1284, 682] width 71 height 19
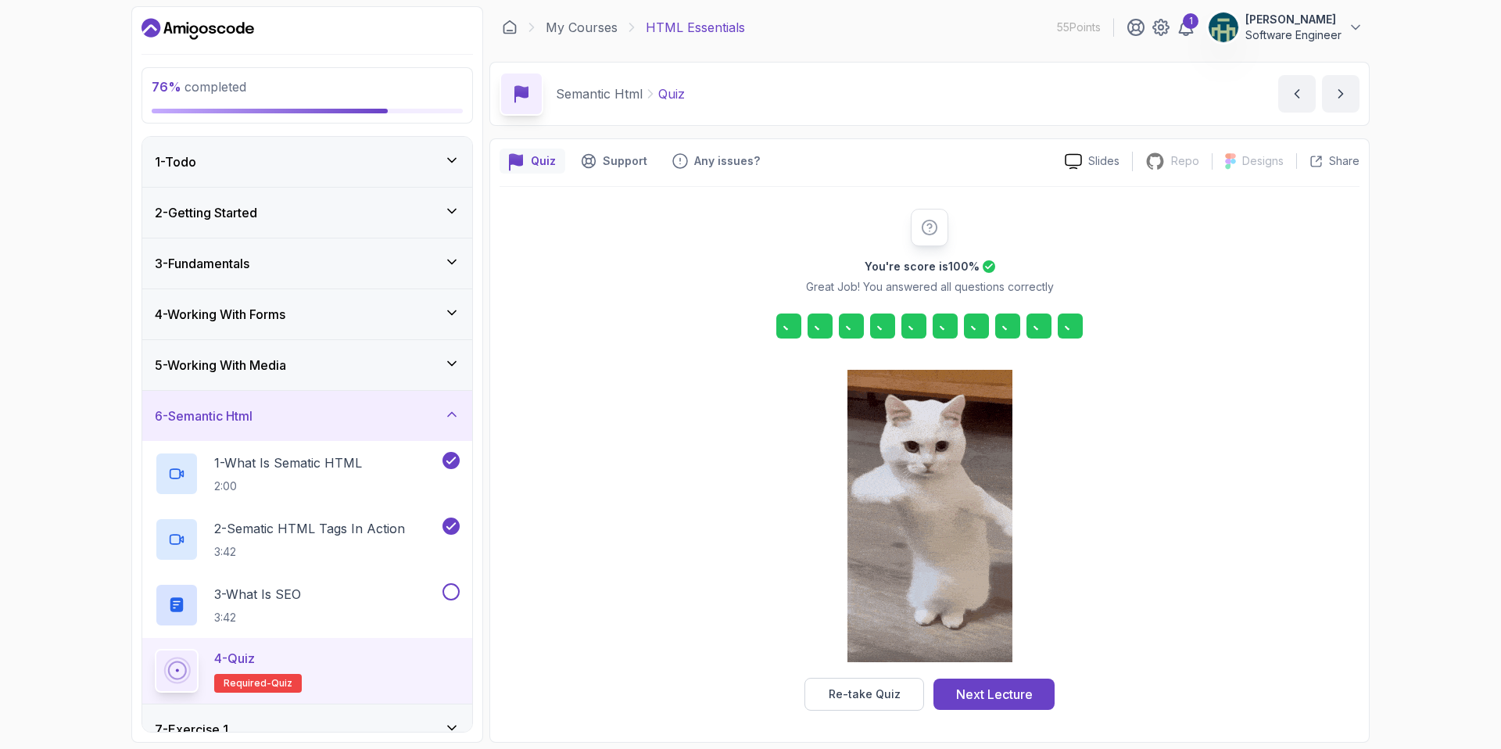
scroll to position [1, 0]
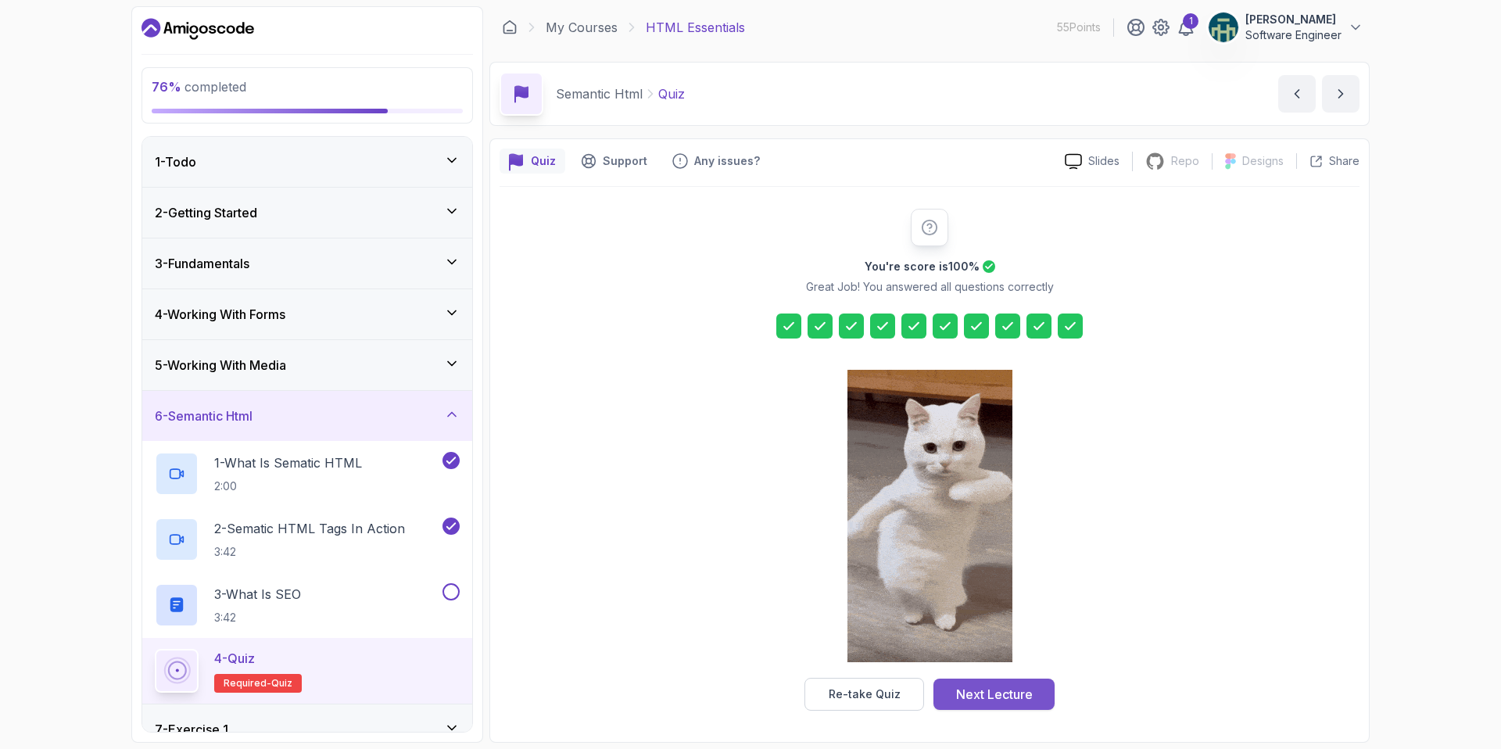
click at [1030, 703] on button "Next Lecture" at bounding box center [993, 693] width 121 height 31
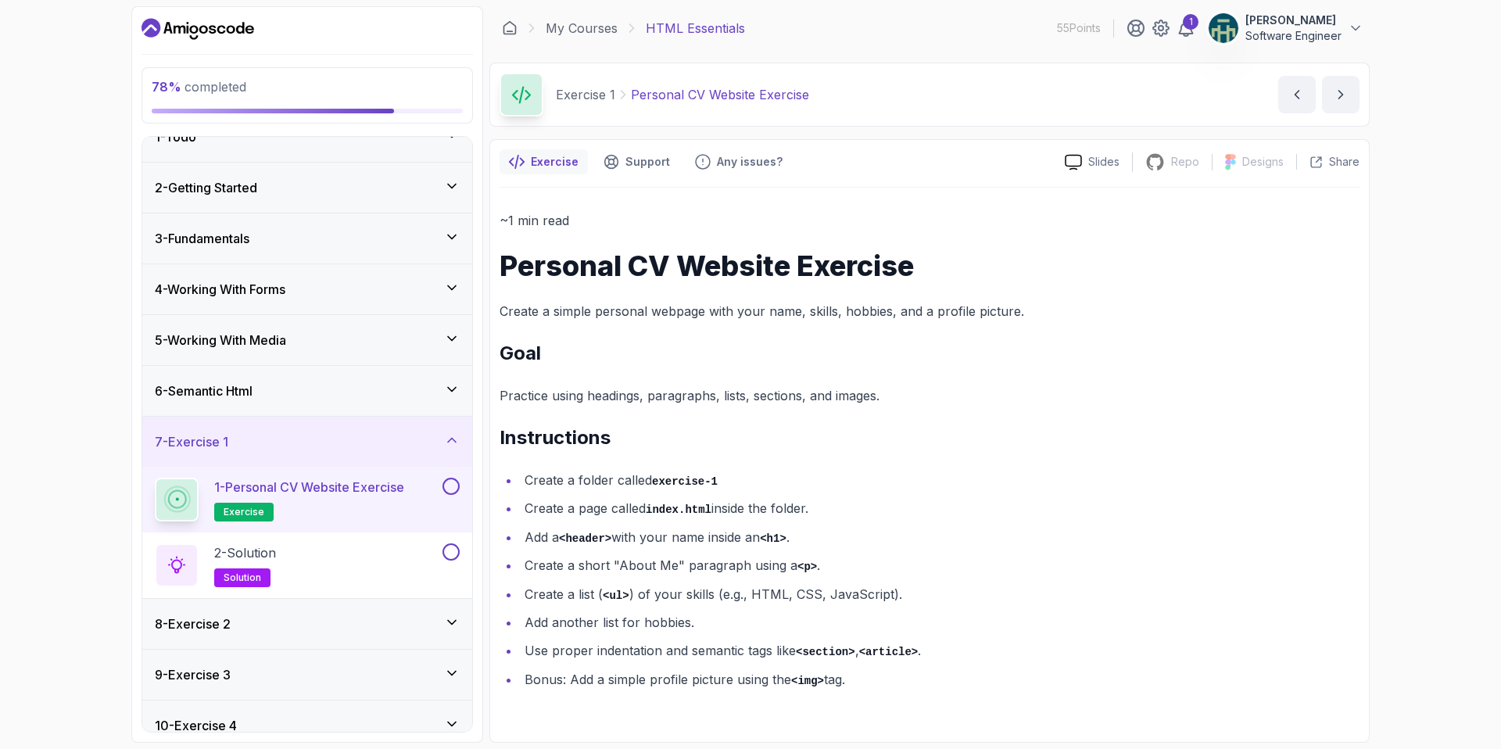
scroll to position [28, 0]
